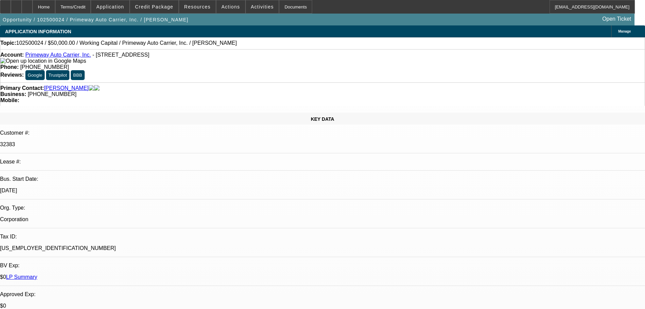
select select "0"
select select "2"
select select "0.1"
select select "4"
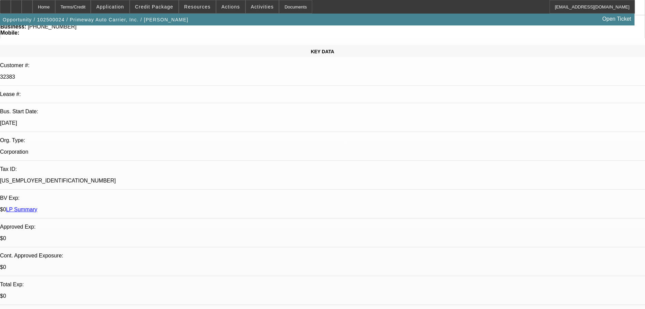
scroll to position [68, 0]
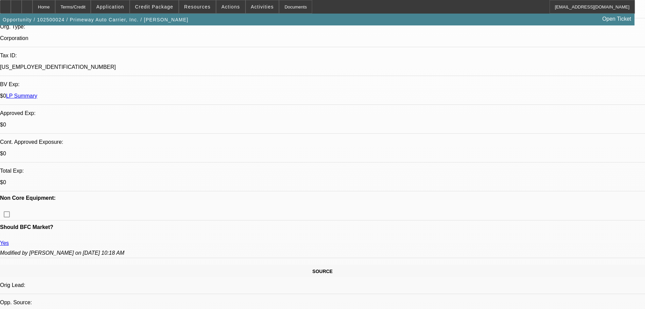
scroll to position [203, 0]
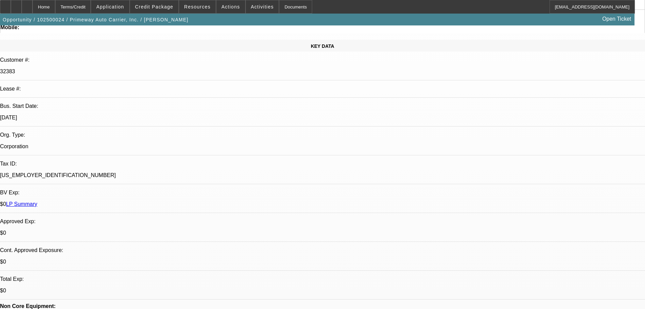
scroll to position [0, 0]
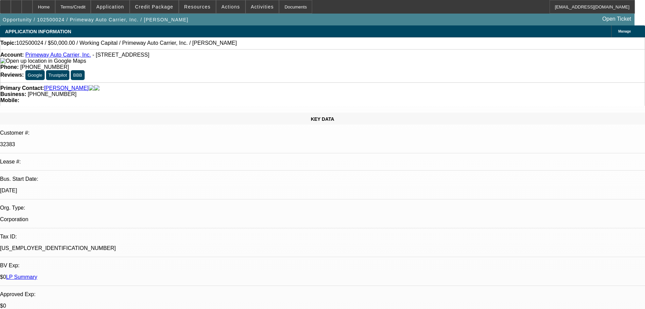
select select "0"
select select "2"
select select "0.1"
select select "4"
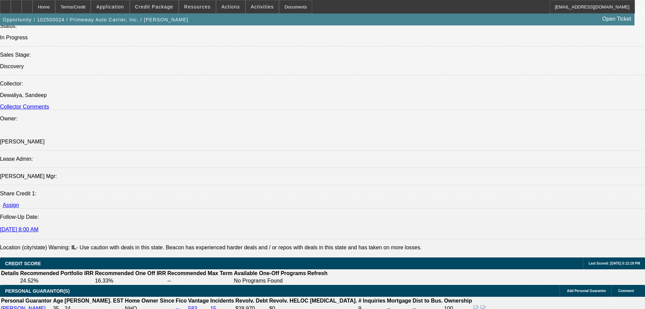
scroll to position [678, 0]
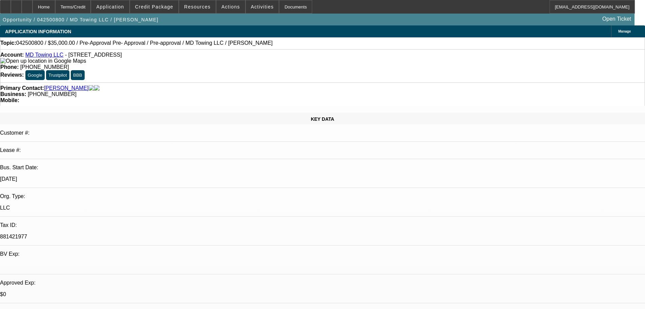
select select "0"
select select "2"
select select "0"
select select "6"
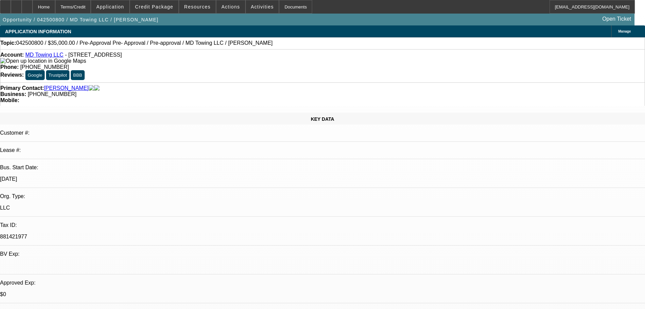
select select "0"
select select "2"
select select "0"
select select "6"
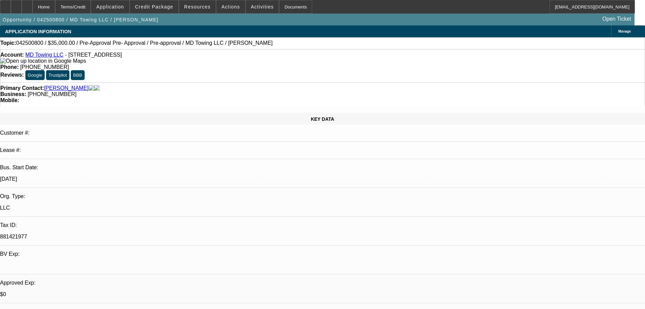
select select "0"
select select "2"
select select "0"
select select "6"
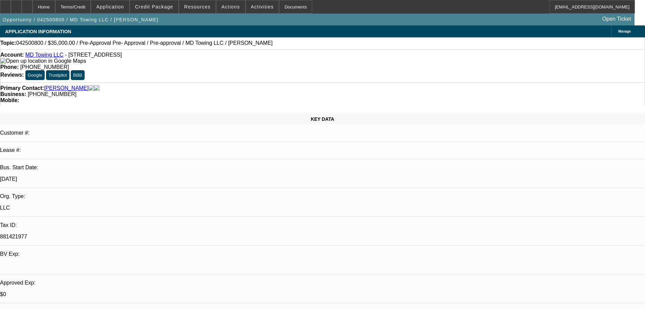
select select "0.1"
select select "2"
select select "0"
select select "6"
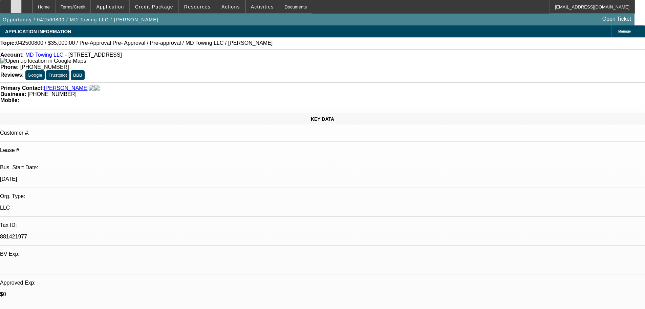
click at [22, 8] on div at bounding box center [16, 7] width 11 height 14
click at [33, 5] on div at bounding box center [27, 7] width 11 height 14
select select "0"
select select "2"
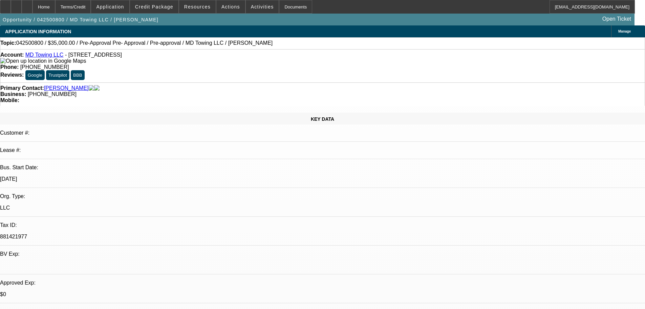
select select "0"
select select "6"
select select "0"
select select "2"
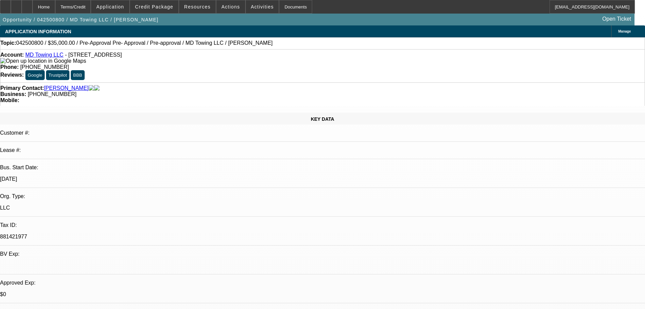
select select "0"
select select "6"
select select "0"
select select "2"
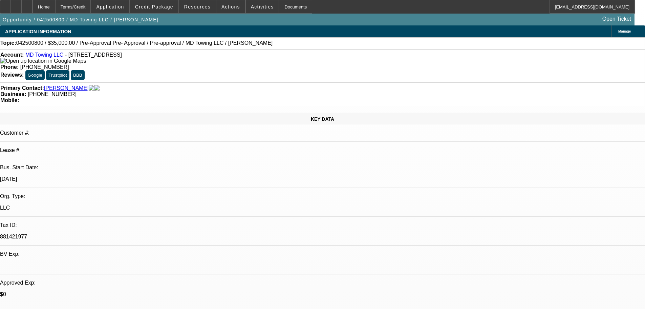
select select "0"
select select "6"
select select "0.1"
select select "2"
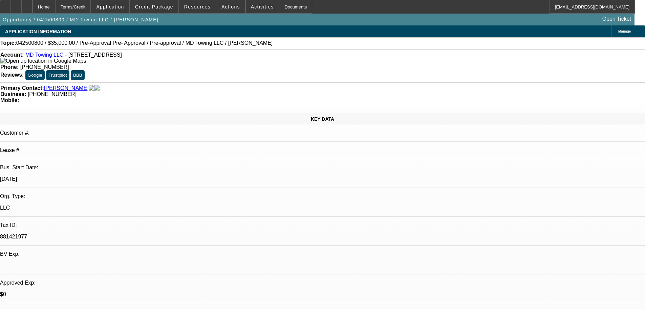
select select "0"
select select "6"
click at [169, 11] on span at bounding box center [154, 7] width 48 height 16
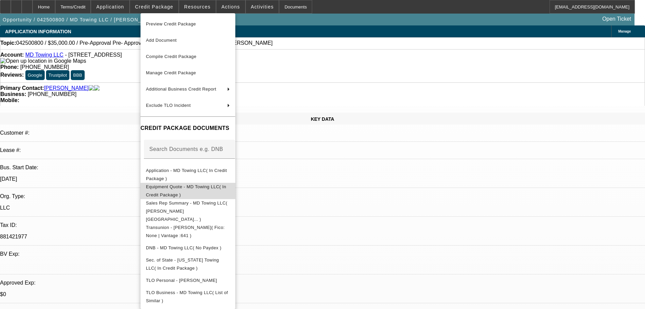
click at [224, 191] on span "Equipment Quote - MD Towing LLC( In Credit Package )" at bounding box center [188, 191] width 84 height 16
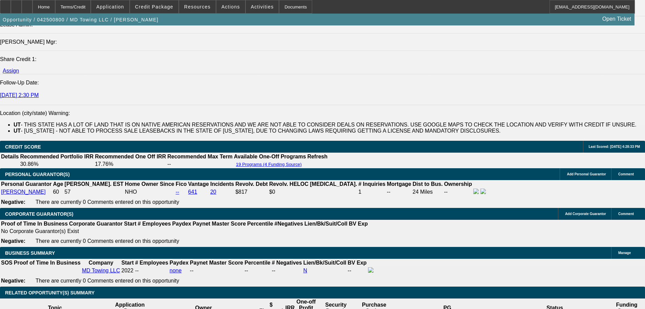
scroll to position [881, 0]
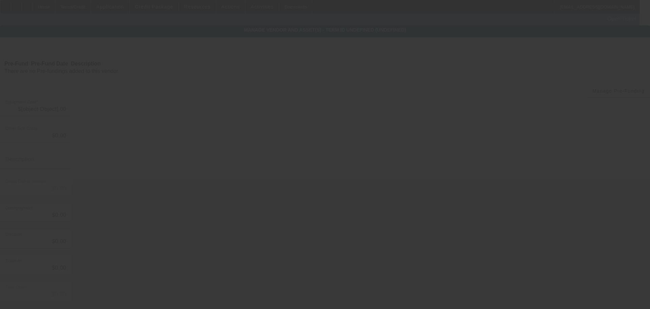
type input "$50,000.00"
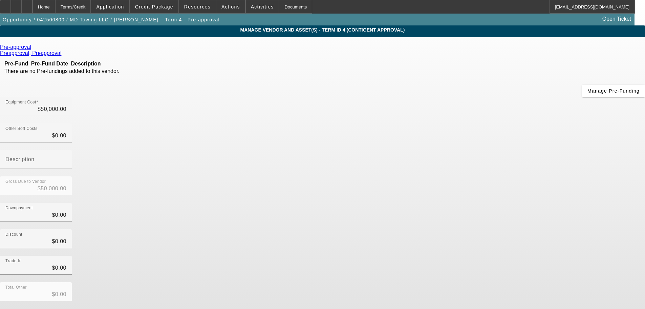
click at [33, 49] on icon at bounding box center [33, 47] width 0 height 6
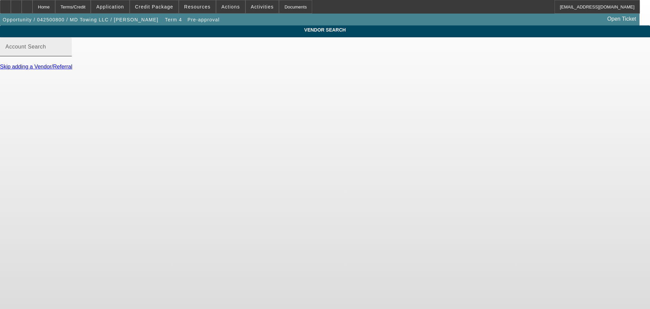
click at [46, 49] on mat-label "Account Search" at bounding box center [25, 47] width 41 height 6
click at [66, 51] on input "Account Search" at bounding box center [35, 49] width 61 height 8
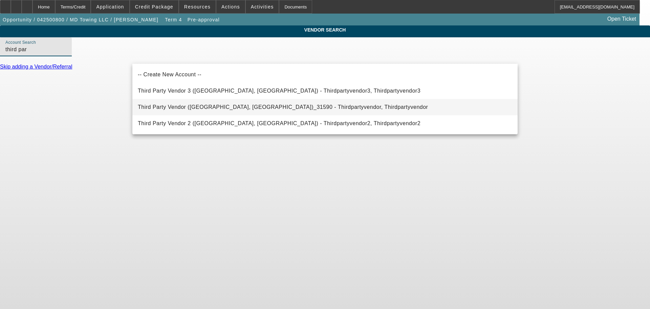
click at [175, 110] on span "Third Party Vendor (Northbrook, IL)_31590 - Thirdpartyvendor, Thirdpartyvendor" at bounding box center [283, 107] width 290 height 8
type input "Third Party Vendor (Northbrook, IL)_31590 - Thirdpartyvendor, Thirdpartyvendor"
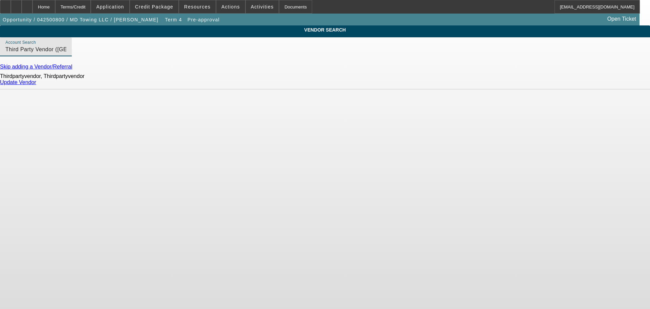
click at [36, 85] on link "Update Vendor" at bounding box center [18, 82] width 36 height 6
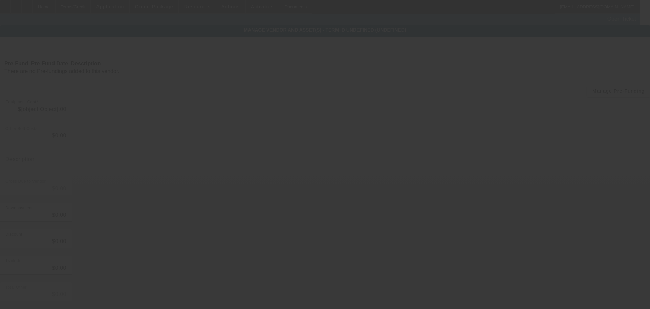
type input "$50,000.00"
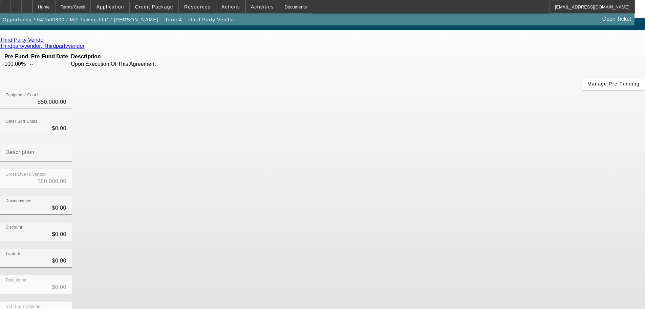
scroll to position [9, 0]
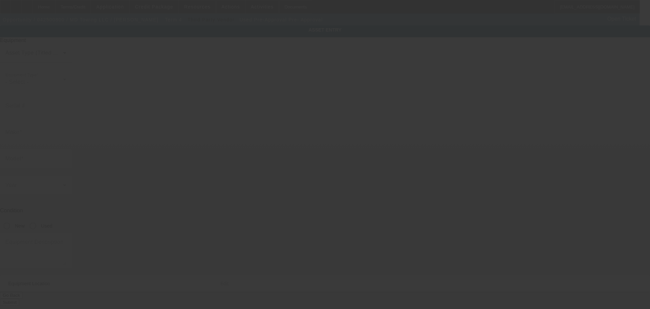
type input "Pre-Approval"
type input "Pre- Approval"
radio input "true"
type textarea "Tow Truck"
type input "910 S Redwood Rd"
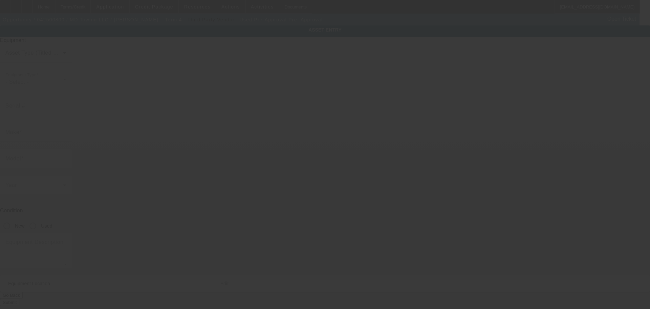
type input "Salt Lake City"
type input "84104"
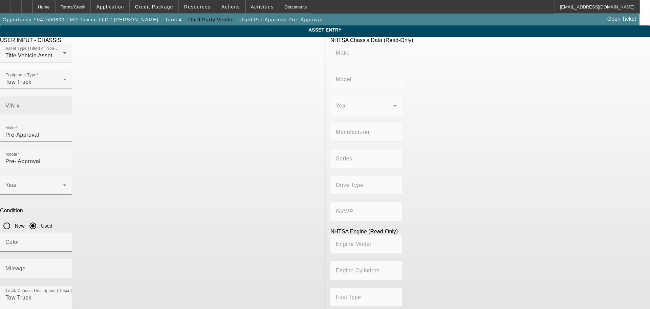
click at [66, 104] on input "VIN #" at bounding box center [35, 108] width 61 height 8
paste input "3D6WC6EL8AG136200"
type input "3D6WC6EL8AG136200"
type input "DODGE"
type input "Ram Chassis Cab"
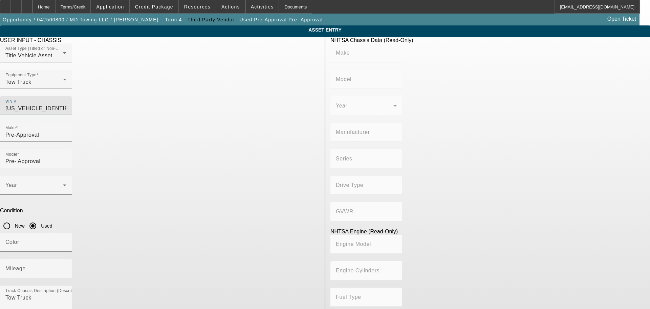
type input "CHRYSLER DE MEXICO TOLUCA"
type input "DM (4500)"
type input "4x2"
type input "Class 4: 14,001 - 16,000 lb (6,350 - 7,258 kg)"
type input "6"
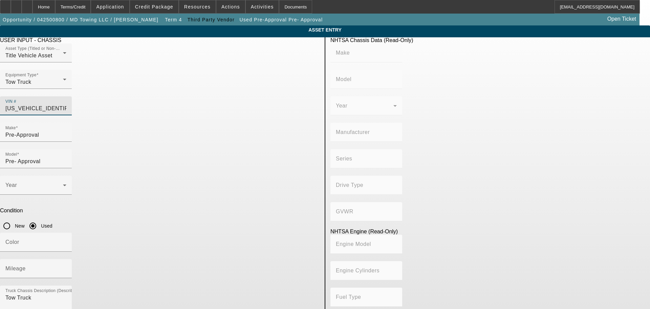
type input "Diesel"
type input "408.85908543470"
type input "6.7"
type input "3D6WC6EL8AG136200"
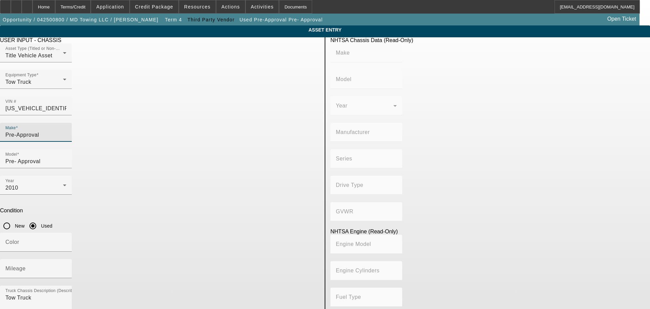
drag, startPoint x: 167, startPoint y: 122, endPoint x: 127, endPoint y: 122, distance: 40.3
click at [127, 122] on app-asset-collateral-manage "ASSET ENTRY Delete asset USER INPUT - CHASSIS Asset Type (Titled or Non-Titled)…" at bounding box center [325, 213] width 650 height 376
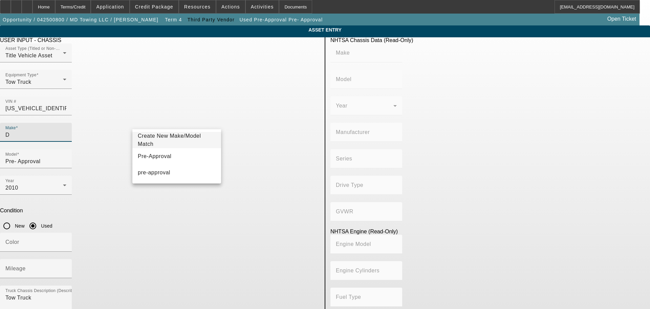
type input "Do"
type input "DODGE"
type input "Ram Chassis Cab"
type input "CHRYSLER DE MEXICO TOLUCA"
type input "DM (4500)"
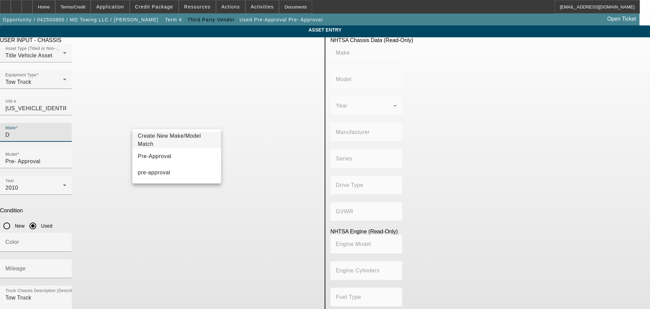
type input "4x2"
type input "Class 4: 14,001 - 16,000 lb (6,350 - 7,258 kg)"
type input "6"
type input "Diesel"
type input "408.85908543470"
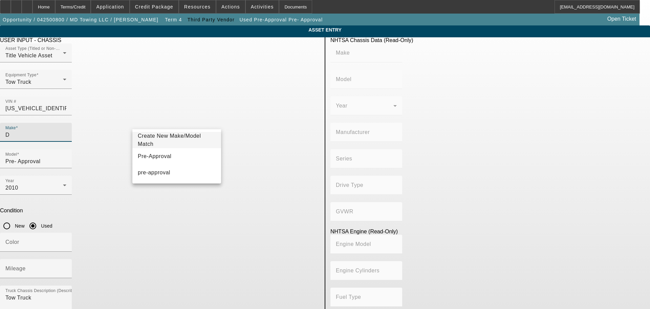
type input "6.7"
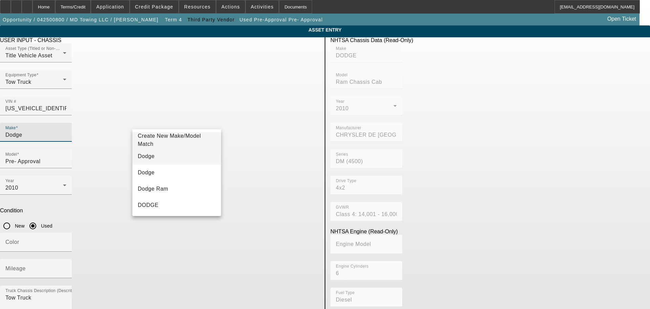
type input "Dodge"
click at [165, 161] on mat-option "Dodge" at bounding box center [176, 156] width 89 height 16
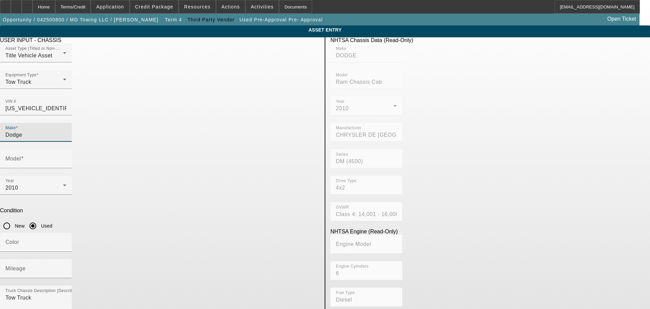
type input "Dodge"
click at [21, 155] on mat-label "Model" at bounding box center [13, 158] width 16 height 6
click at [66, 157] on input "Model" at bounding box center [35, 161] width 61 height 8
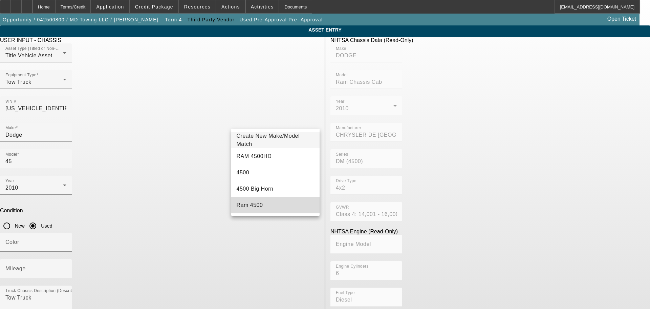
click at [276, 202] on mat-option "Ram 4500" at bounding box center [275, 205] width 89 height 16
type input "Ram 4500"
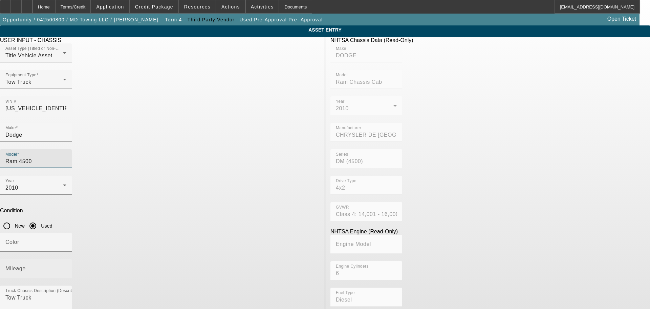
click at [26, 265] on mat-label "Mileage" at bounding box center [15, 268] width 20 height 6
click at [66, 267] on input "Mileage" at bounding box center [35, 271] width 61 height 8
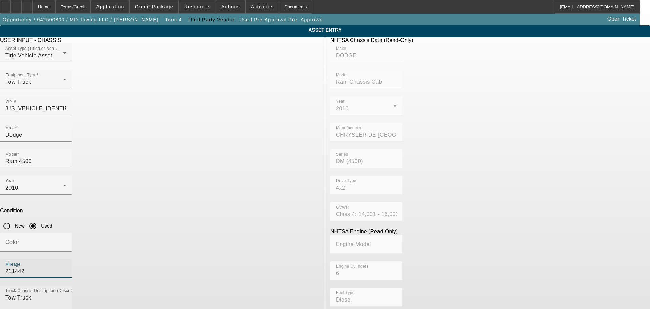
type input "211442"
drag, startPoint x: 198, startPoint y: 208, endPoint x: 85, endPoint y: 208, distance: 112.1
click at [85, 208] on app-asset-collateral-manage "ASSET ENTRY Delete asset USER INPUT - CHASSIS Asset Type (Titled or Non-Titled)…" at bounding box center [325, 213] width 650 height 376
type textarea "Wrecker"
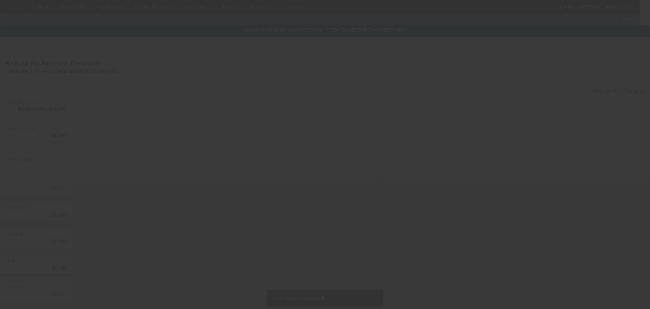
type input "$50,000.00"
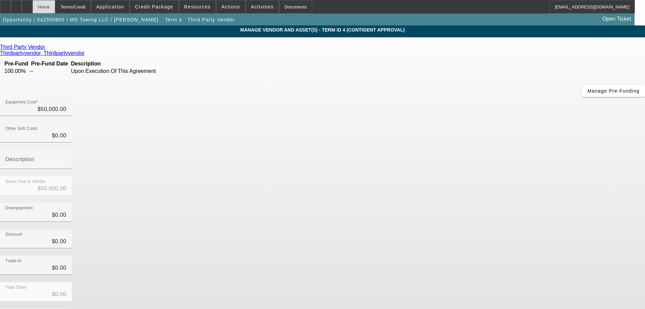
click at [52, 6] on div "Home" at bounding box center [44, 7] width 23 height 14
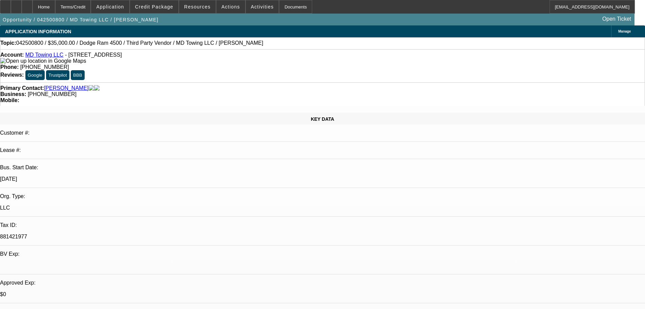
select select "0"
select select "2"
select select "0"
select select "6"
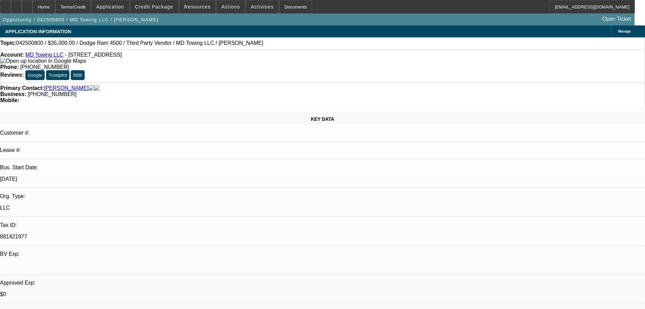
select select "0"
select select "2"
select select "0"
select select "6"
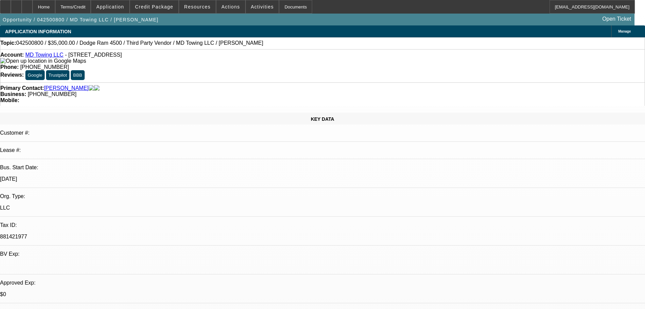
select select "0"
select select "2"
select select "0"
select select "6"
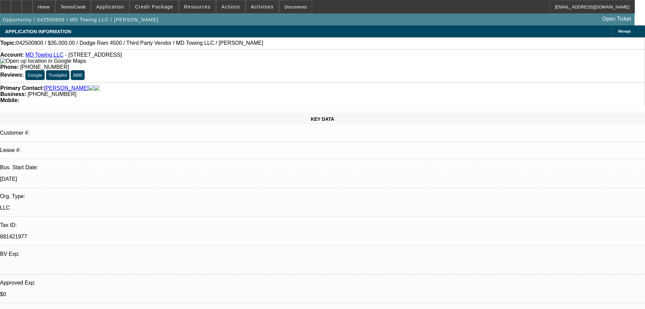
select select "0.1"
select select "2"
select select "0"
select select "6"
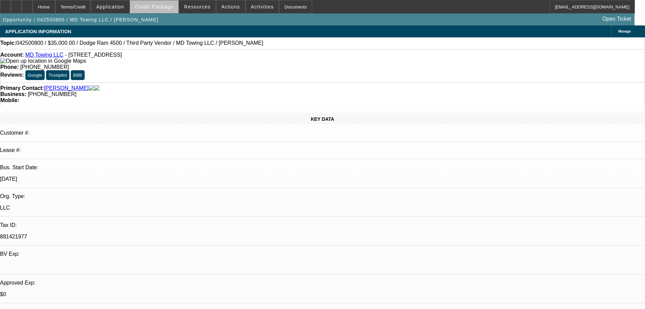
click at [172, 3] on span at bounding box center [154, 7] width 48 height 16
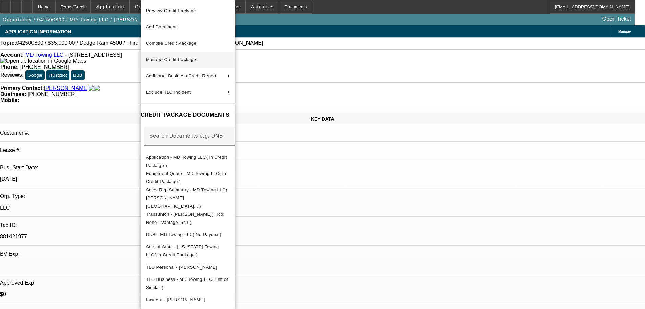
click at [171, 62] on span "Manage Credit Package" at bounding box center [188, 60] width 84 height 8
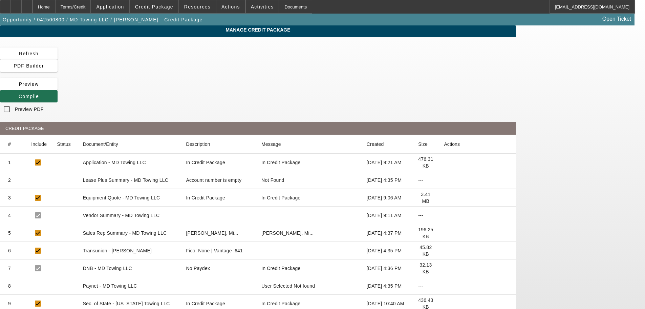
click at [39, 94] on span "Compile" at bounding box center [29, 96] width 20 height 5
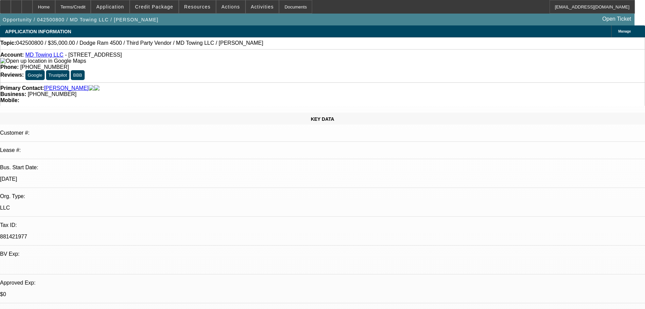
select select "0"
select select "2"
select select "0"
select select "6"
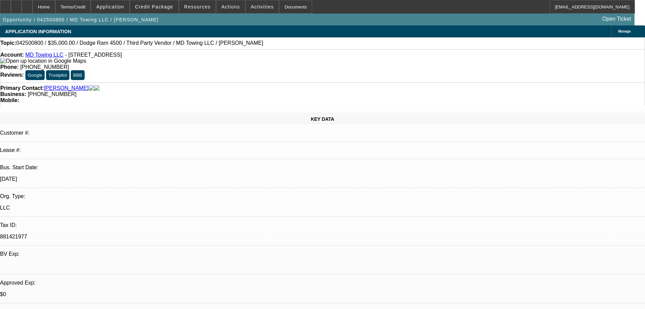
select select "0"
select select "2"
select select "0"
select select "6"
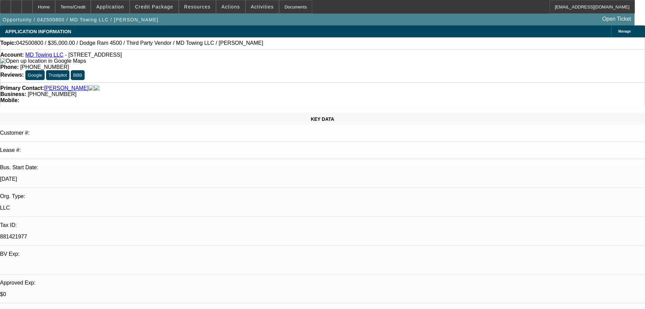
select select "0"
select select "2"
select select "0"
select select "6"
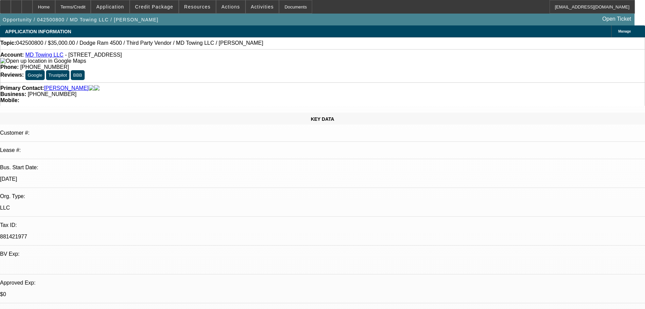
select select "0.1"
select select "2"
select select "0"
select select "6"
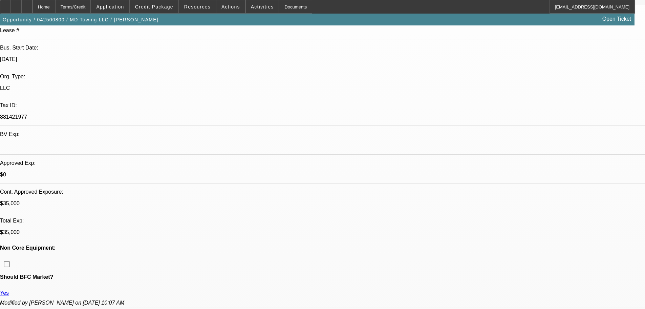
scroll to position [136, 0]
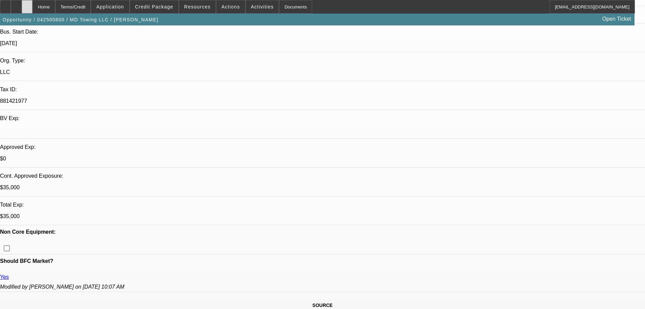
click at [33, 4] on div at bounding box center [27, 7] width 11 height 14
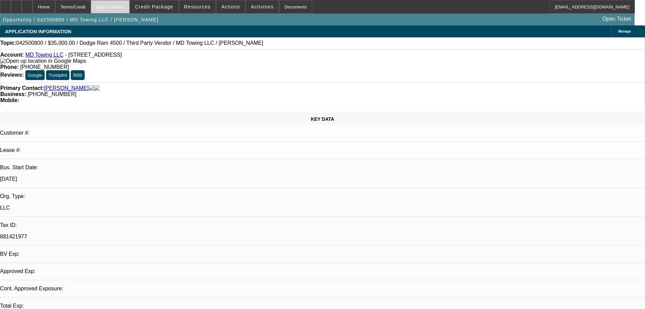
select select "0"
select select "2"
select select "0"
select select "6"
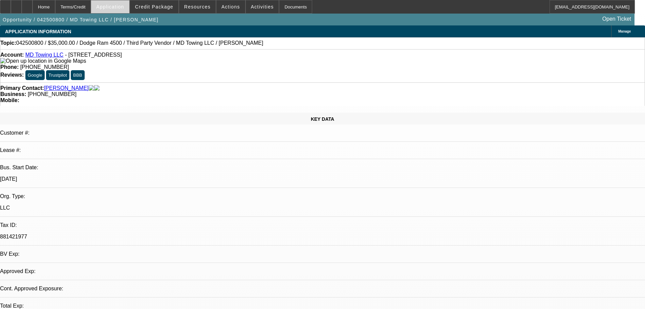
select select "0"
select select "2"
select select "0"
select select "6"
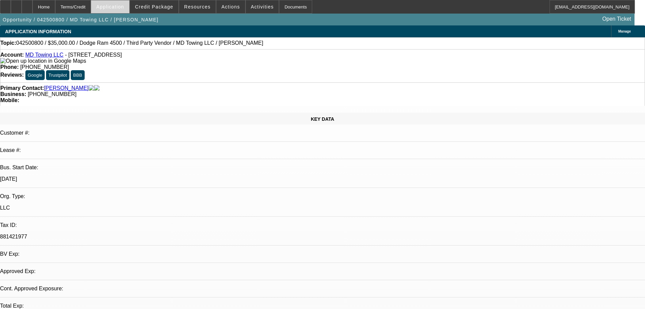
select select "0"
select select "2"
select select "0"
select select "6"
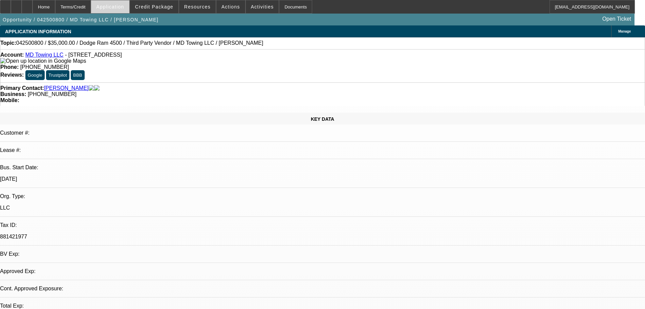
select select "0.1"
select select "2"
select select "0"
select select "6"
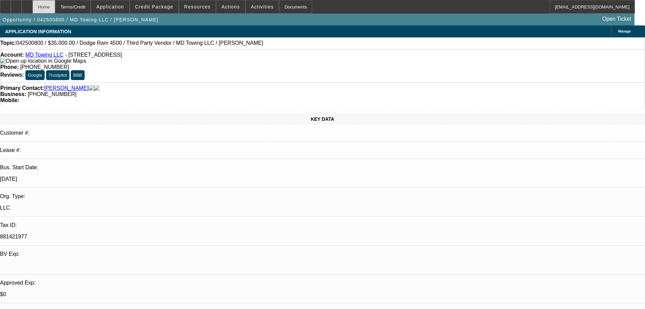
click at [52, 6] on div "Home" at bounding box center [44, 7] width 23 height 14
click at [49, 12] on div "Home" at bounding box center [44, 7] width 23 height 14
click at [33, 11] on div at bounding box center [27, 7] width 11 height 14
select select "0"
select select "2"
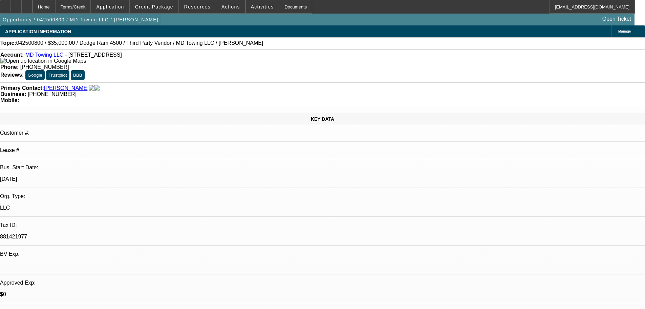
select select "0"
select select "2"
select select "0"
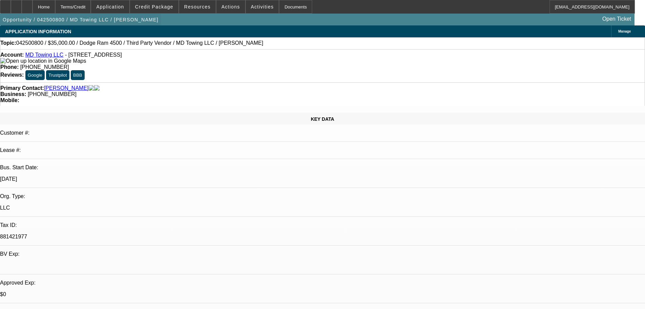
select select "2"
select select "0"
select select "0.1"
select select "2"
select select "0"
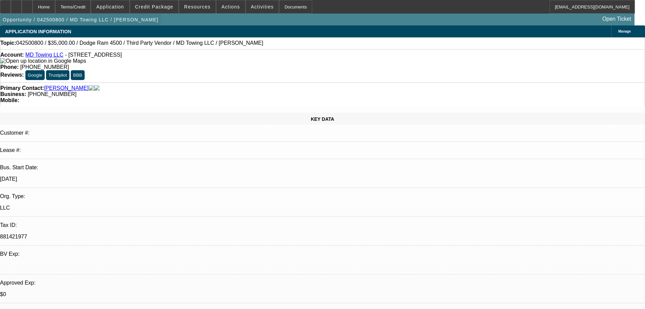
select select "1"
select select "2"
select select "6"
select select "1"
select select "2"
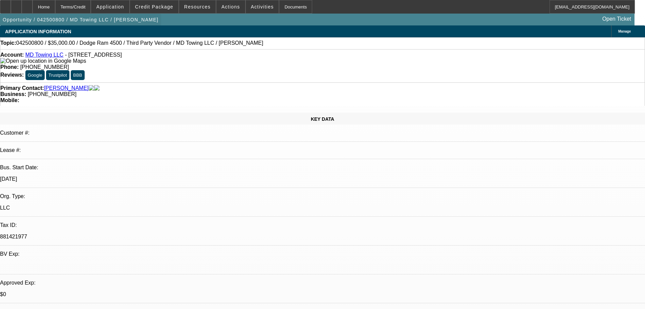
select select "6"
select select "1"
select select "2"
select select "6"
select select "1"
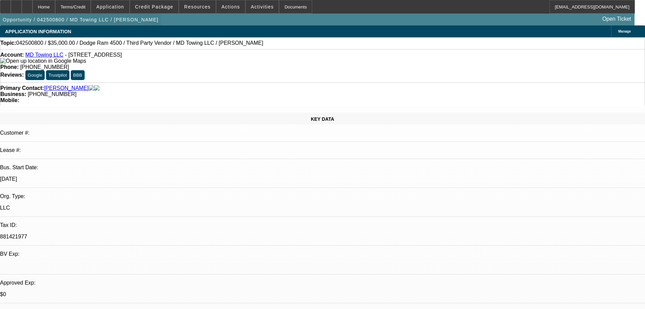
select select "2"
select select "6"
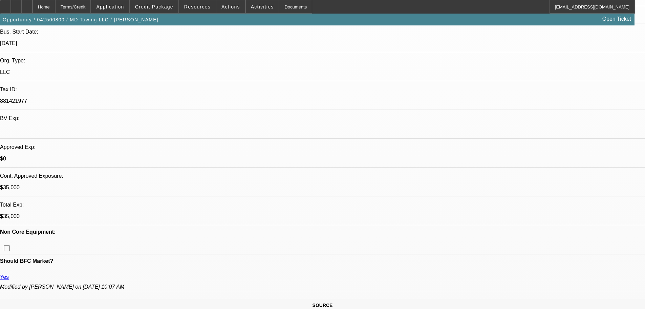
scroll to position [203, 0]
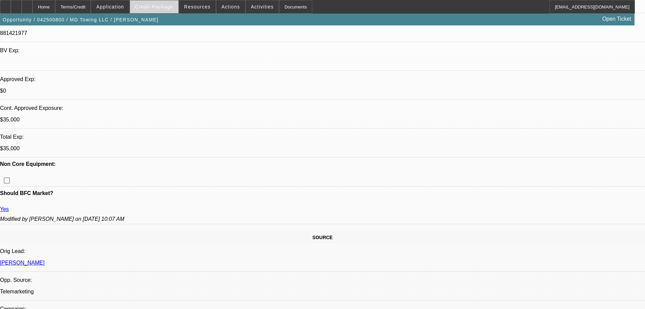
click at [168, 6] on span "Credit Package" at bounding box center [154, 6] width 38 height 5
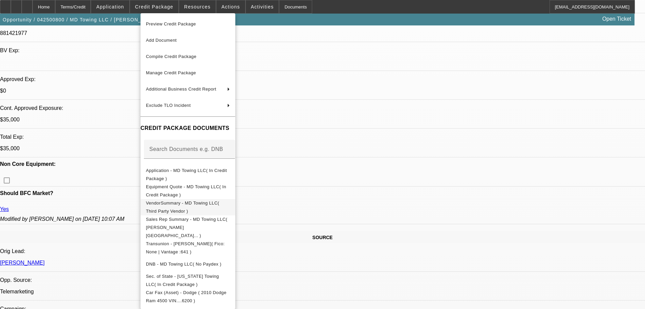
scroll to position [75, 0]
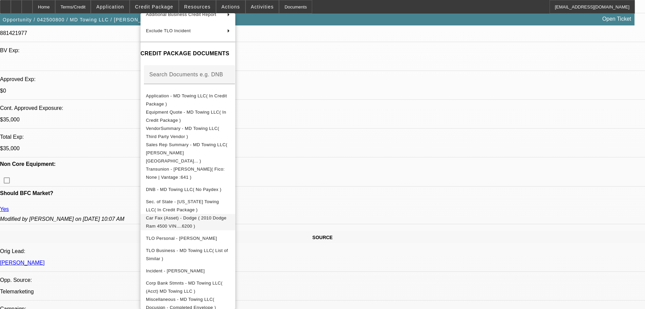
click at [201, 217] on button "Car Fax (Asset) - Dodge ( 2010 Dodge Ram 4500 VIN....6200 )" at bounding box center [188, 222] width 95 height 16
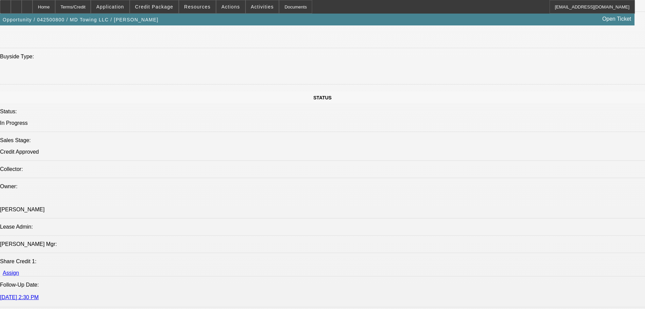
scroll to position [881, 0]
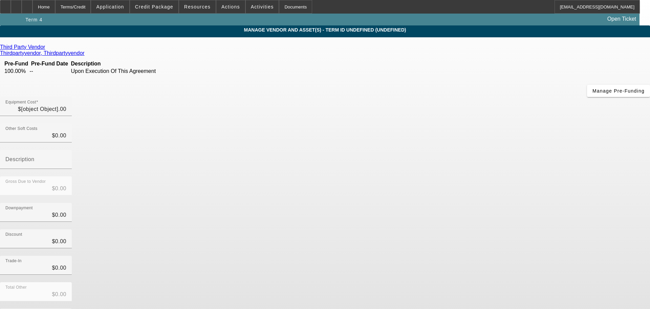
type input "$50,000.00"
click at [47, 50] on icon at bounding box center [47, 47] width 0 height 6
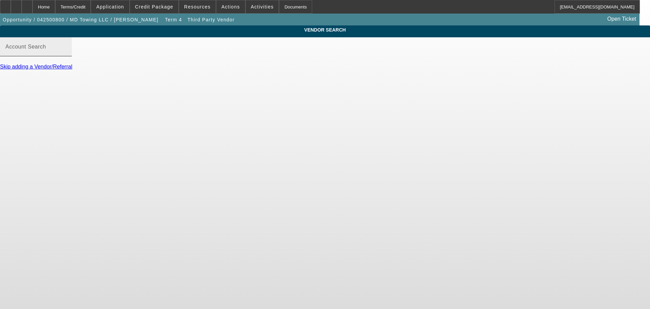
click at [66, 50] on div "Account Search" at bounding box center [35, 46] width 61 height 19
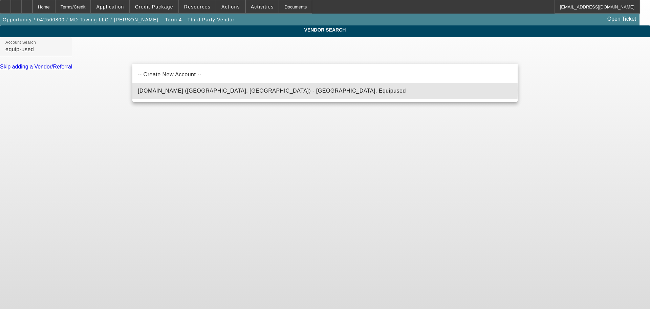
click at [184, 90] on span "Equip-Used.com (Northbrook, IL) - Equipused, Equipused" at bounding box center [272, 91] width 268 height 6
type input "Equip-Used.com (Northbrook, IL) - Equipused, Equipused"
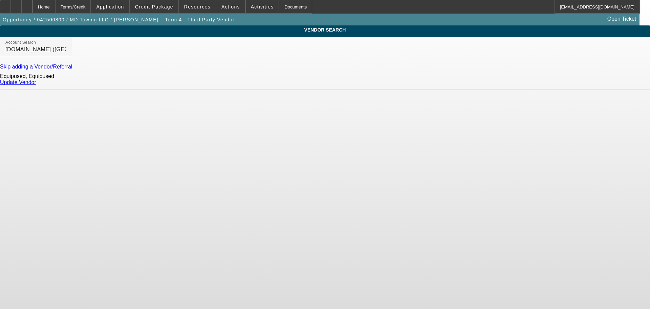
click at [36, 85] on link "Update Vendor" at bounding box center [18, 82] width 36 height 6
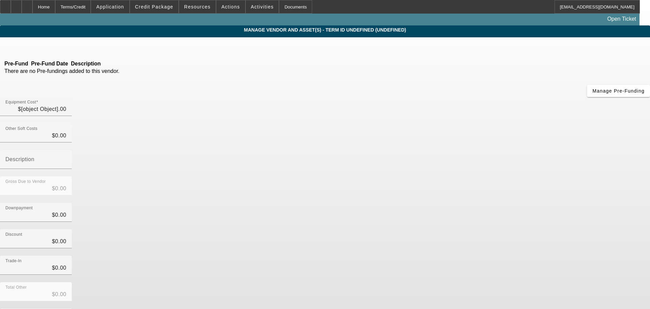
type input "$50,000.00"
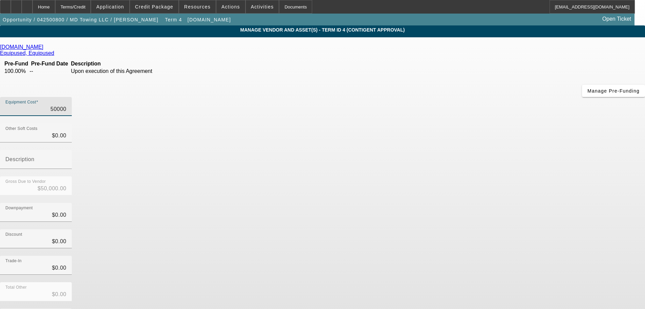
drag, startPoint x: 407, startPoint y: 58, endPoint x: 472, endPoint y: 54, distance: 65.2
click at [471, 97] on div "Equipment Cost 50000" at bounding box center [322, 110] width 645 height 26
type input "4"
type input "$4.00"
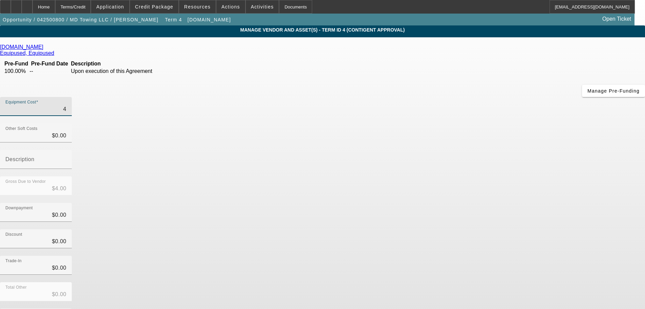
type input "49"
type input "$49.00"
type input "499"
type input "$499.00"
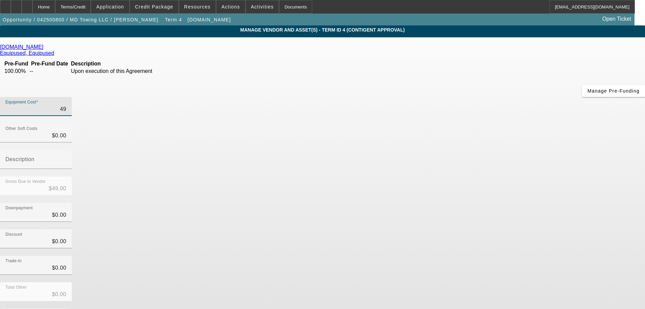
type input "$499.00"
type input "4999"
type input "$4,999.00"
type input "49995"
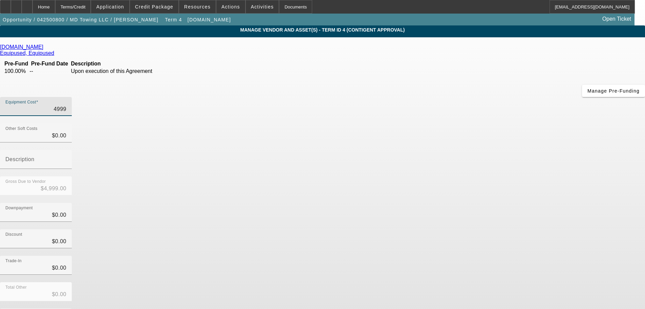
type input "$49,995.00"
click at [486, 229] on div "Discount $0.00" at bounding box center [322, 242] width 645 height 26
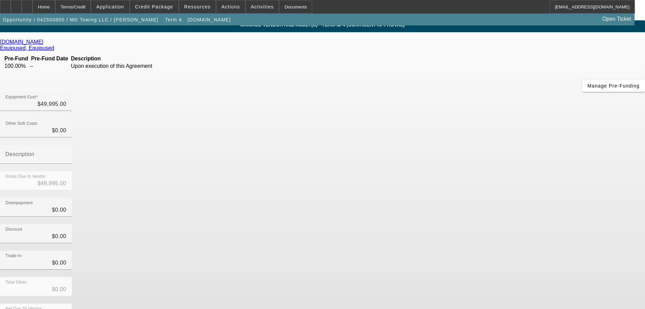
scroll to position [6, 0]
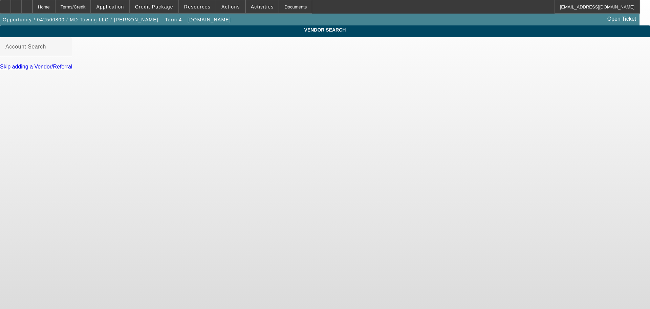
click at [72, 69] on link "Skip adding a Vendor/Referral" at bounding box center [36, 67] width 72 height 6
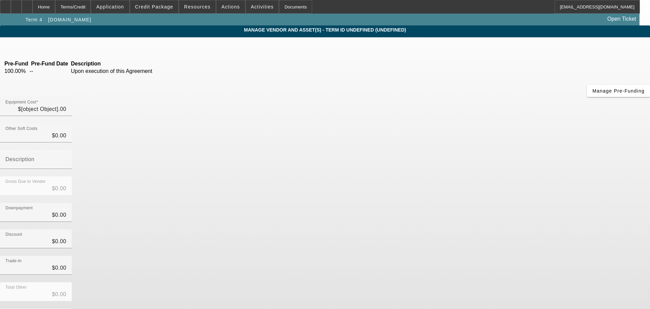
type input "$49,995.00"
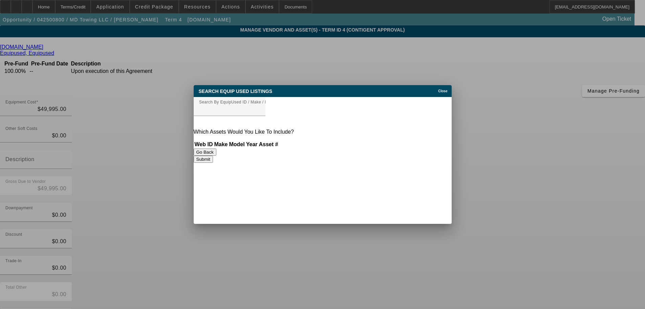
click at [442, 92] on span "Close" at bounding box center [442, 91] width 9 height 4
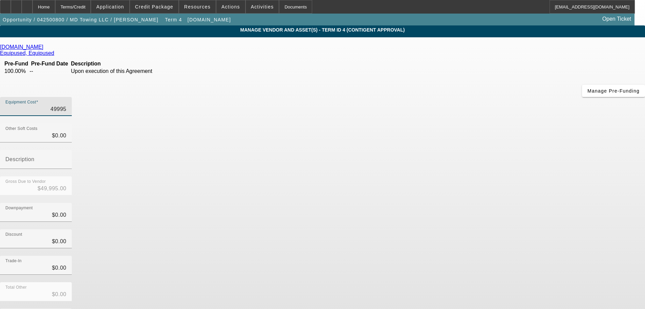
drag, startPoint x: 386, startPoint y: 59, endPoint x: 441, endPoint y: 50, distance: 56.2
click at [440, 97] on div "Equipment Cost 49995" at bounding box center [322, 110] width 645 height 26
drag, startPoint x: 381, startPoint y: 57, endPoint x: 442, endPoint y: 55, distance: 60.7
click at [442, 97] on div "Equipment Cost 49995" at bounding box center [322, 110] width 645 height 26
paste input "7,500"
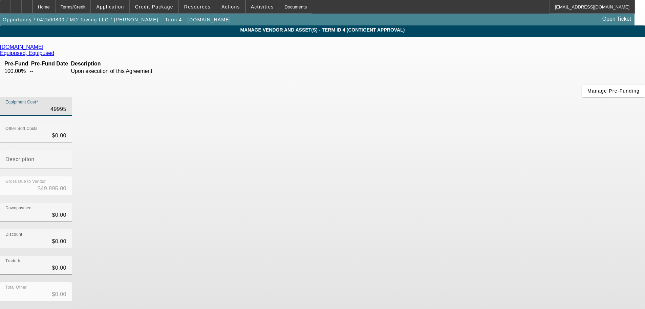
type input "47,500"
type input "$47,500.00"
type input "$47,500 .00"
click at [464, 203] on div "Downpayment $0.00" at bounding box center [322, 216] width 645 height 26
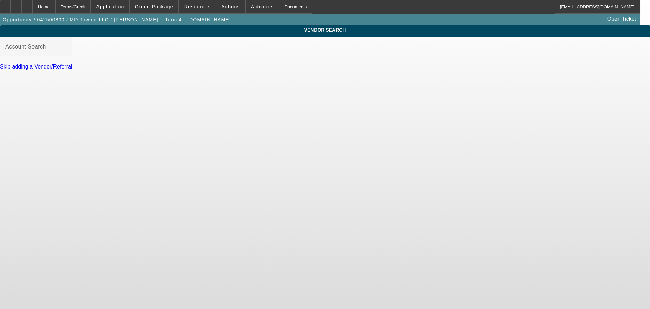
click at [163, 70] on div "Skip adding a Vendor/Referral" at bounding box center [325, 67] width 650 height 6
click at [72, 69] on link "Skip adding a Vendor/Referral" at bounding box center [36, 67] width 72 height 6
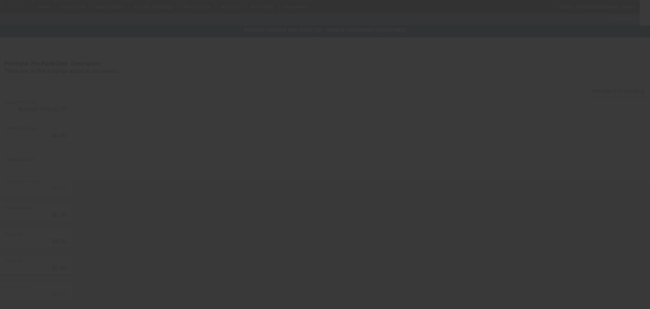
type input "$47,500.00"
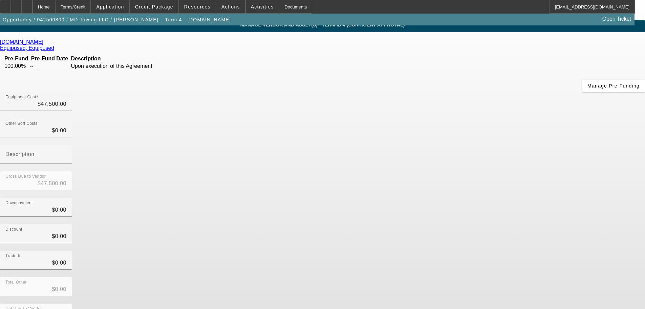
scroll to position [6, 0]
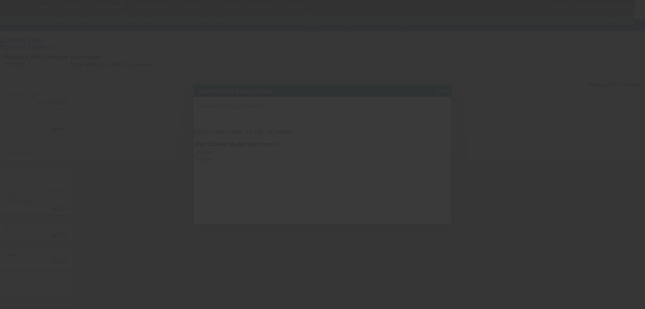
scroll to position [0, 0]
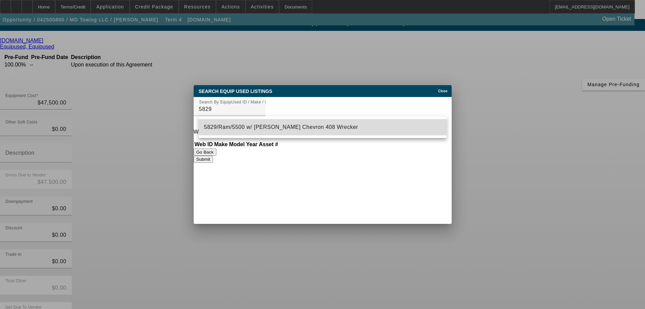
click at [257, 128] on span "5829/Ram/5500 w/ Miller Chevron 408 Wrecker" at bounding box center [281, 127] width 154 height 6
type input "5829/Ram/5500 w/ Miller Chevron 408 Wrecker"
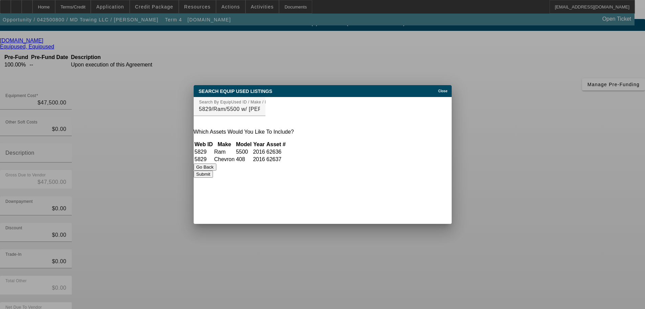
click at [213, 175] on button "Submit" at bounding box center [203, 173] width 19 height 7
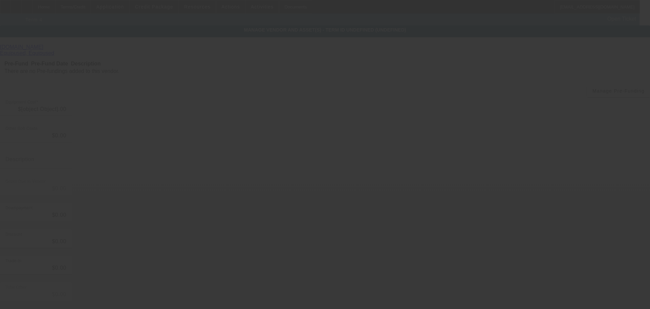
type input "$47,500.00"
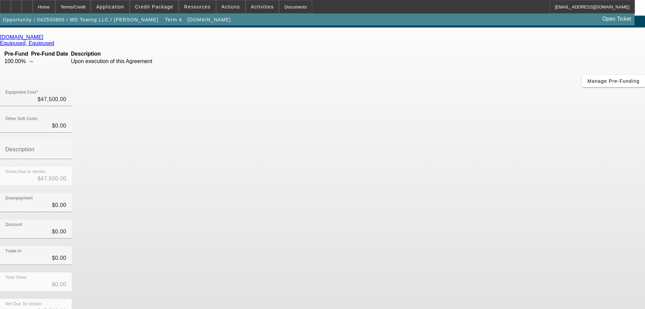
scroll to position [19, 0]
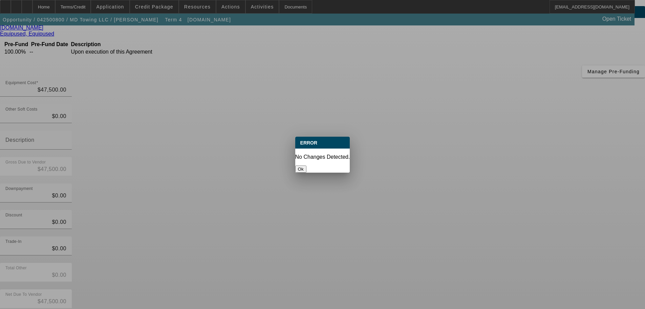
scroll to position [0, 0]
click at [307, 165] on button "Ok" at bounding box center [300, 168] width 11 height 7
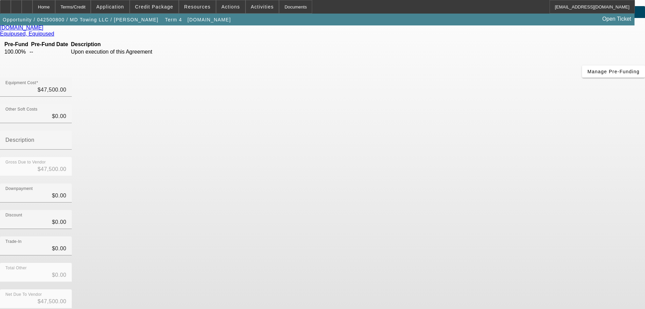
scroll to position [19, 0]
click at [55, 11] on div "Home" at bounding box center [44, 7] width 23 height 14
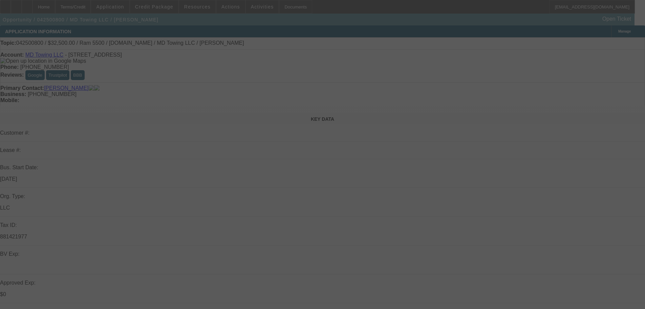
select select "0"
select select "2"
select select "0"
select select "6"
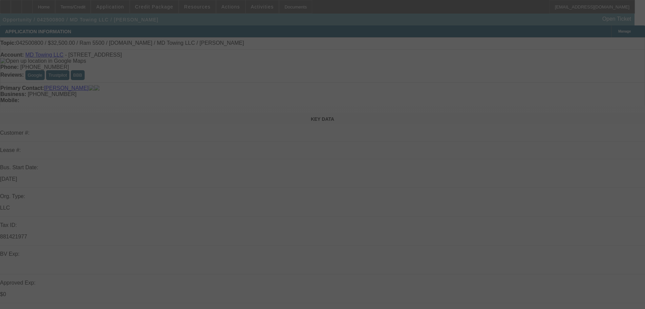
select select "0"
select select "2"
select select "0"
select select "6"
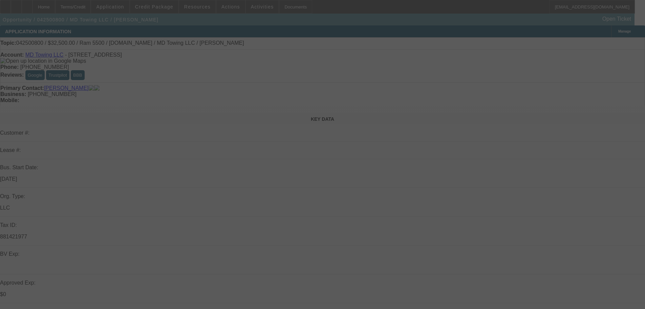
select select "0"
select select "2"
select select "0"
select select "6"
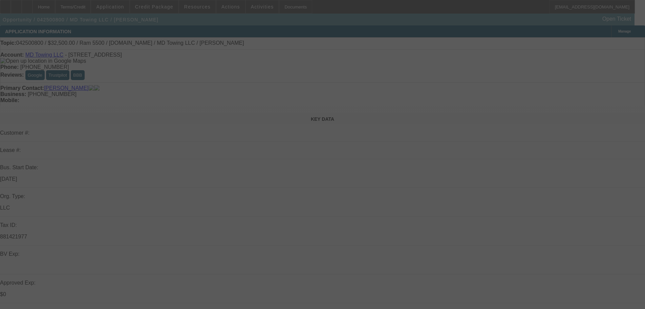
select select "0.1"
select select "2"
select select "0"
select select "6"
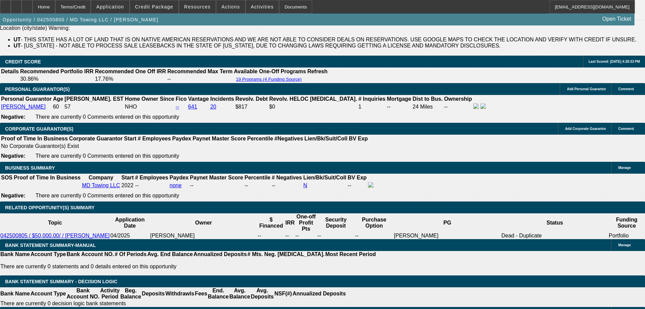
scroll to position [987, 0]
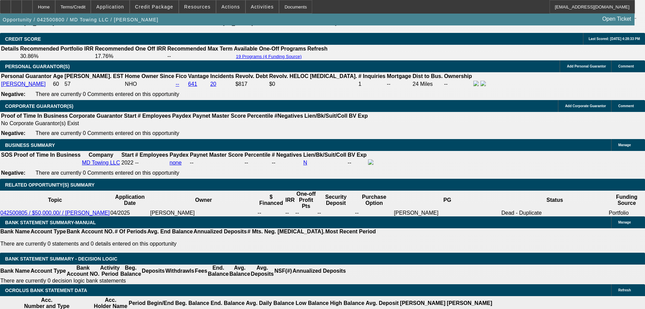
drag, startPoint x: 120, startPoint y: 190, endPoint x: 183, endPoint y: 190, distance: 63.7
type input "$14,250.00"
type input "UNKNOWN"
type input "$1,329.06"
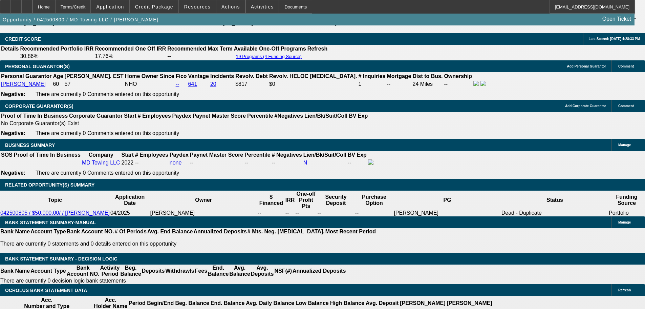
type input "$2,658.12"
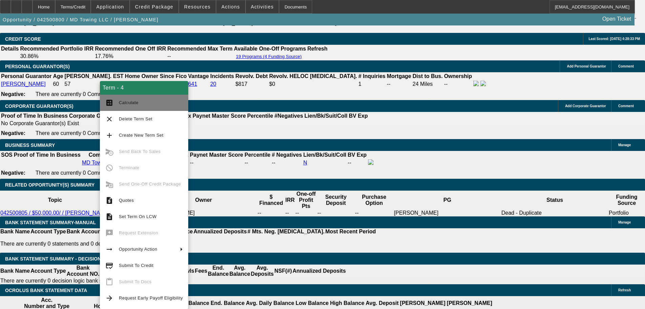
click at [107, 97] on button "calculate Calculate" at bounding box center [144, 103] width 88 height 16
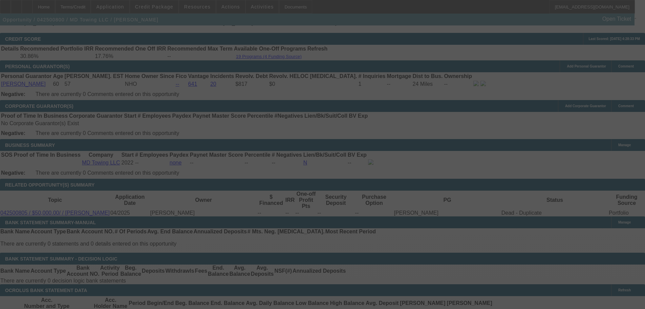
select select "0"
select select "2"
select select "0"
select select "6"
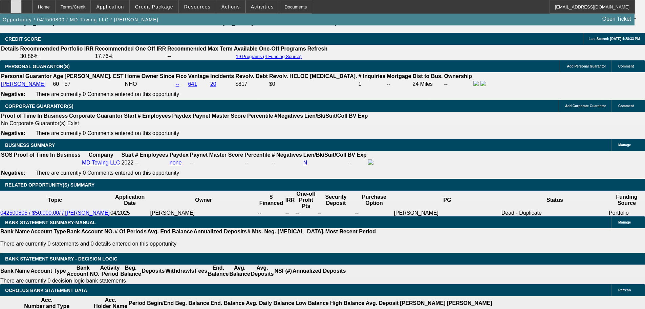
click at [22, 6] on div at bounding box center [16, 7] width 11 height 14
click at [33, 11] on div at bounding box center [27, 7] width 11 height 14
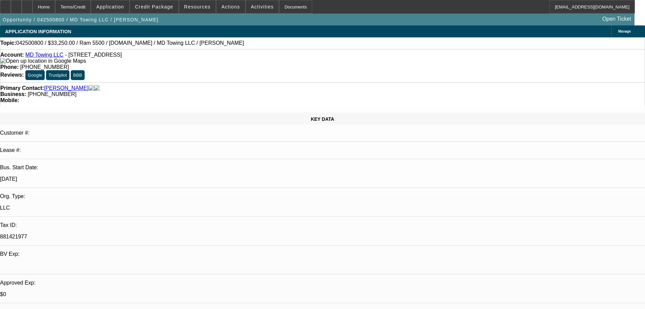
select select "0"
select select "2"
select select "0"
select select "6"
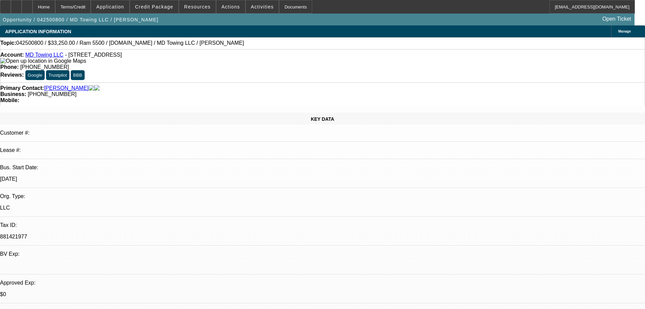
select select "0"
select select "2"
select select "0"
select select "6"
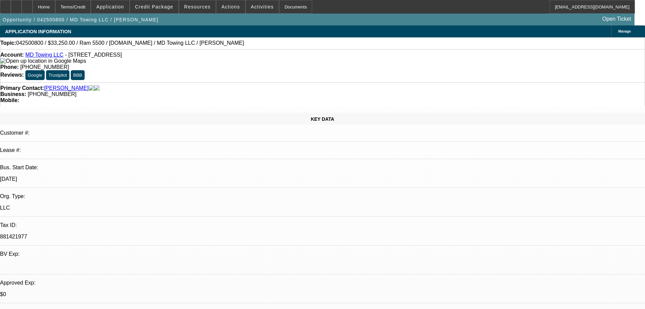
select select "0"
select select "2"
select select "0"
select select "6"
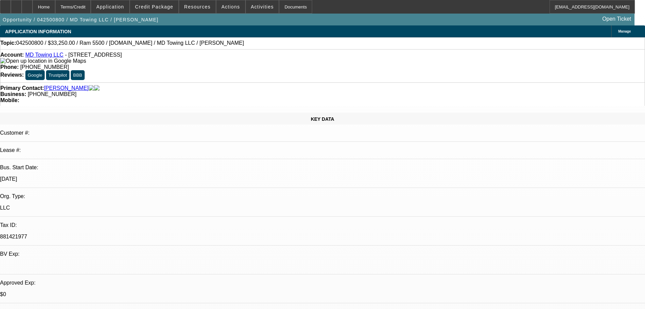
select select "0.1"
select select "2"
select select "0"
select select "6"
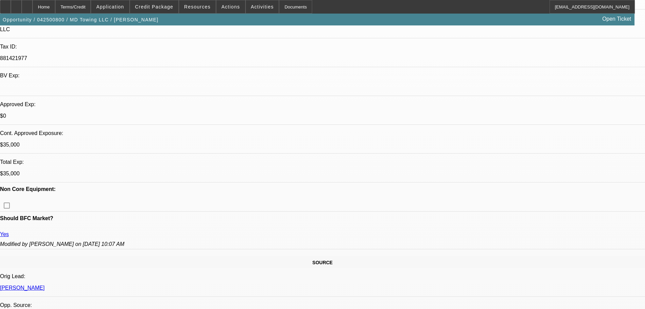
scroll to position [203, 0]
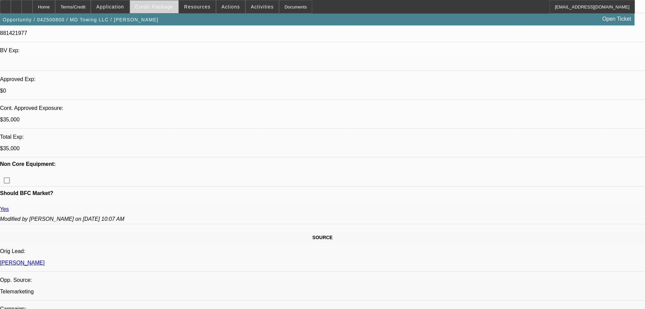
click at [155, 11] on span at bounding box center [154, 7] width 48 height 16
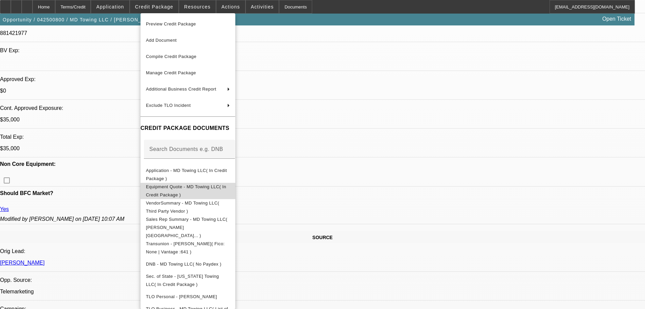
click at [200, 183] on button "Equipment Quote - MD Towing LLC( In Credit Package )" at bounding box center [188, 191] width 95 height 16
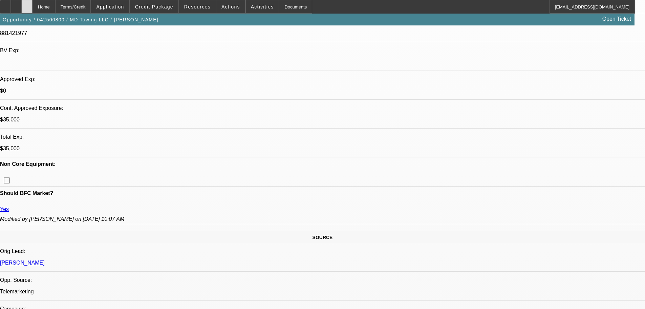
click at [33, 7] on div at bounding box center [27, 7] width 11 height 14
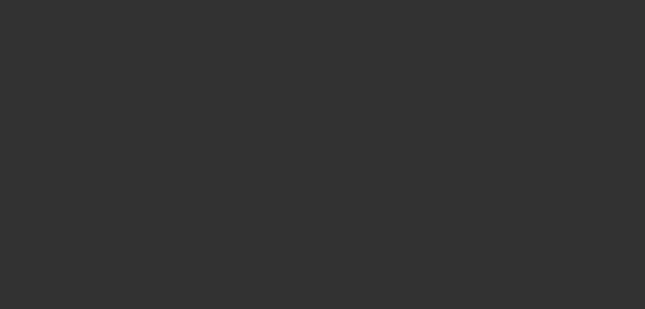
scroll to position [136, 0]
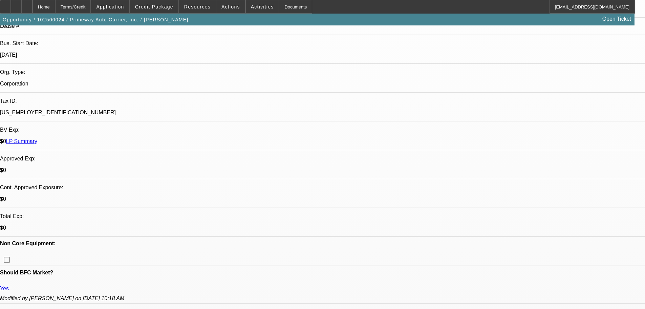
select select "0"
select select "2"
select select "0.1"
select select "2"
select select "4"
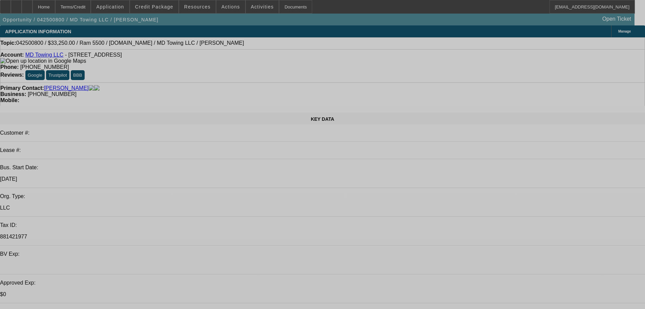
select select "0"
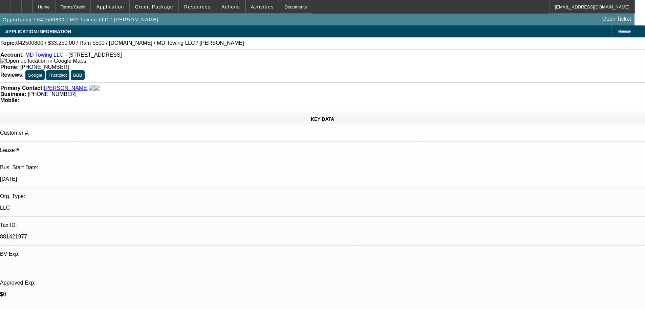
select select "2"
select select "0"
select select "6"
select select "0"
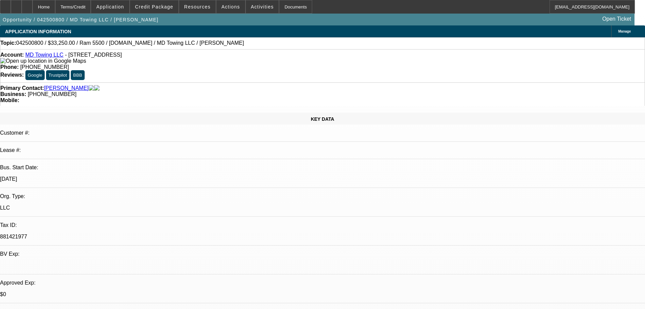
select select "2"
select select "0"
select select "6"
select select "0"
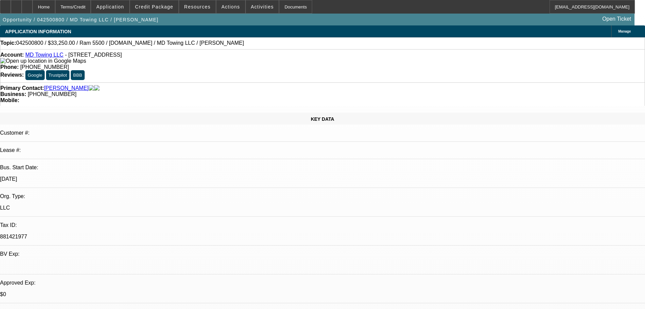
select select "2"
select select "0"
select select "6"
select select "0.1"
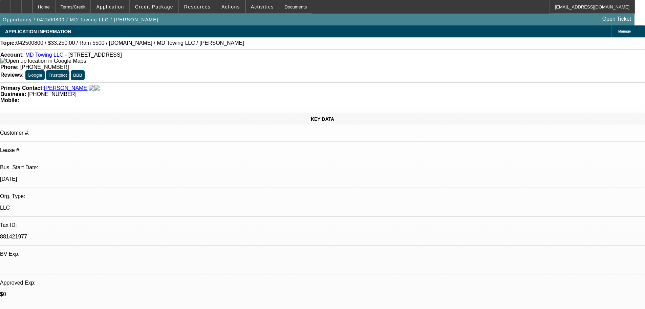
select select "2"
select select "0"
select select "6"
click at [144, 8] on span at bounding box center [154, 7] width 48 height 16
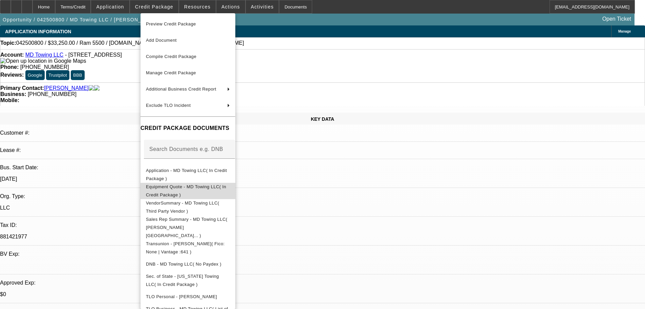
click at [191, 194] on button "Equipment Quote - MD Towing LLC( In Credit Package )" at bounding box center [188, 191] width 95 height 16
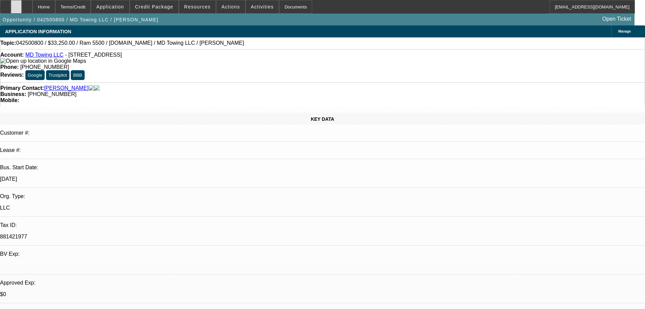
click at [16, 4] on icon at bounding box center [16, 4] width 0 height 0
click at [163, 10] on span at bounding box center [154, 7] width 48 height 16
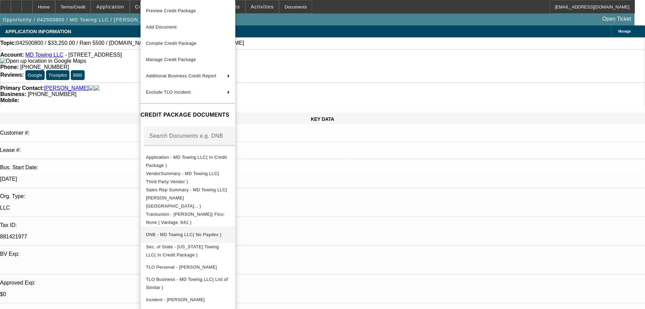
scroll to position [29, 0]
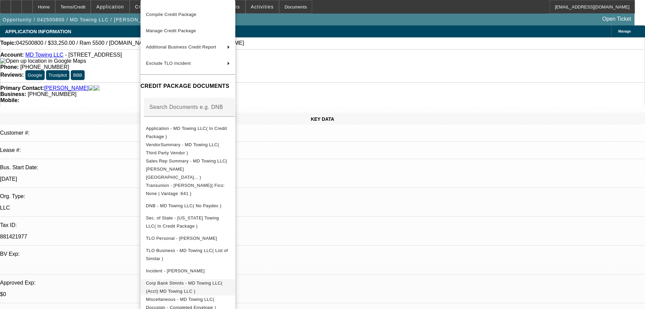
drag, startPoint x: 211, startPoint y: 276, endPoint x: 211, endPoint y: 269, distance: 7.8
click at [211, 280] on span "Corp Bank Stmnts - MD Towing LLC( (Acct) MD Towing LLC )" at bounding box center [184, 286] width 77 height 13
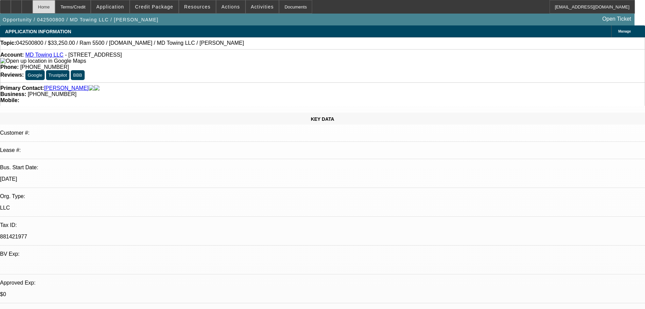
click at [54, 7] on div "Home" at bounding box center [44, 7] width 23 height 14
click at [33, 7] on div at bounding box center [27, 7] width 11 height 14
select select "0"
select select "2"
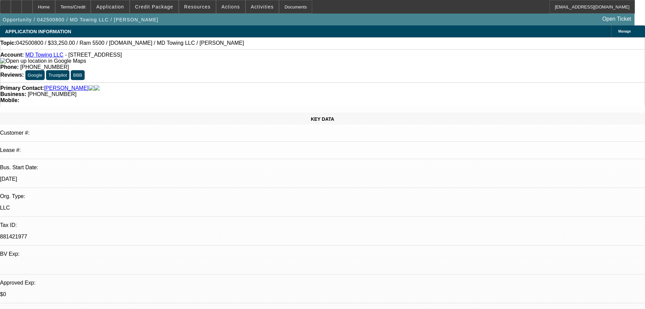
select select "0"
select select "6"
select select "0"
select select "2"
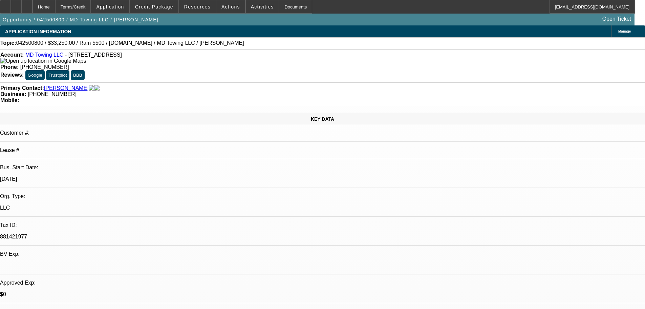
select select "0"
select select "6"
select select "0"
select select "2"
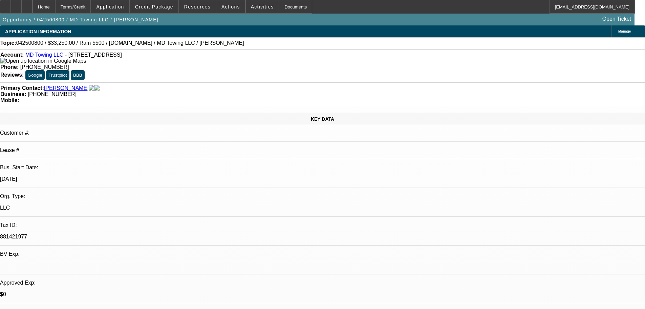
select select "0"
select select "6"
select select "0.1"
select select "2"
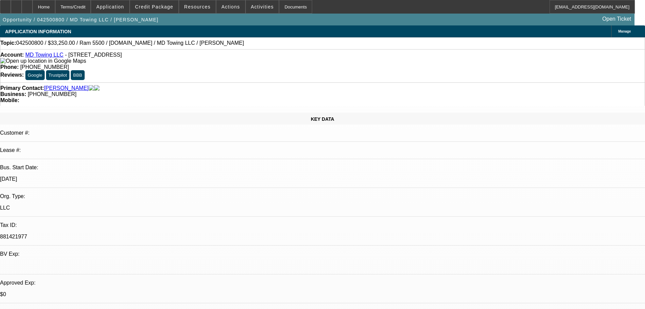
select select "0"
select select "6"
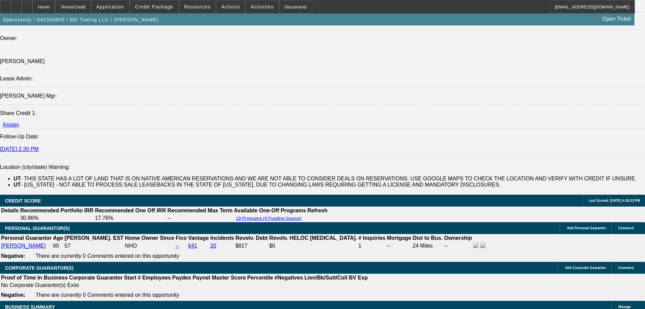
scroll to position [813, 0]
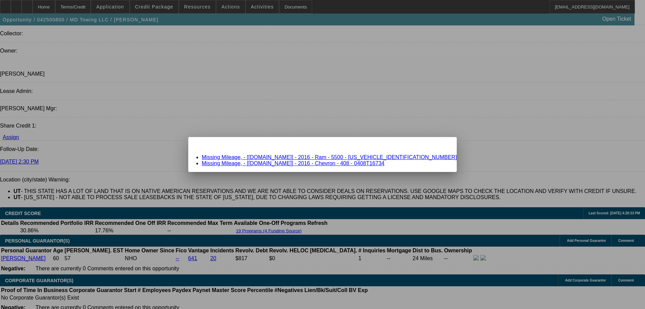
scroll to position [0, 0]
click at [387, 158] on link "Missing Mileage, - [Equip-Used.com] - 2016 - Ram - 5500 - 3C7WRMBL0GG317896" at bounding box center [329, 157] width 255 height 6
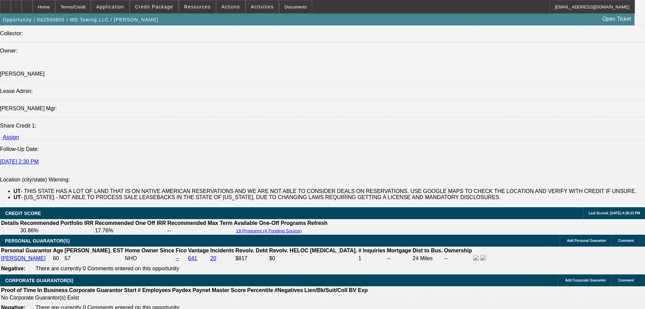
scroll to position [813, 0]
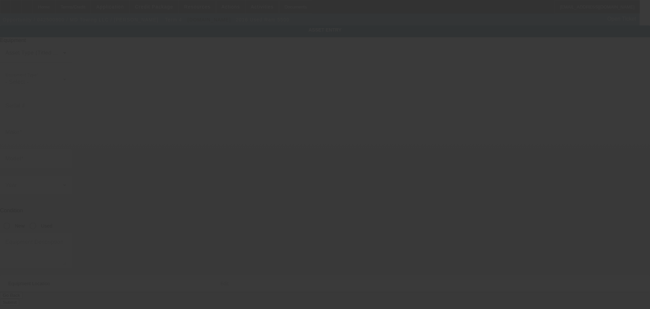
type input "3C7WRMBL0GG317896"
type input "Ram"
type input "5500"
radio input "true"
type textarea "Ram 5500"
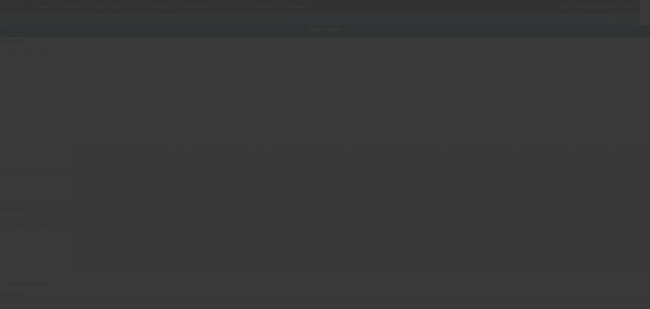
type input "910 S Redwood Rd"
type input "Salt Lake City"
type input "84104"
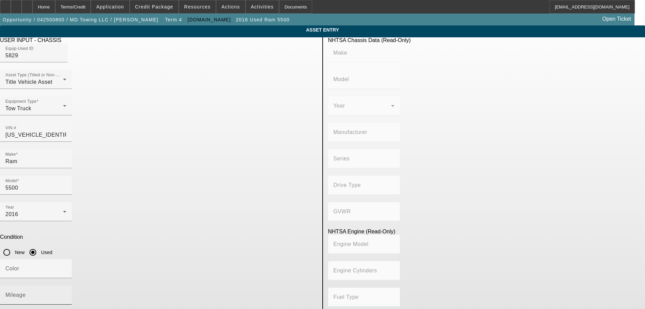
click at [66, 293] on input "Mileage" at bounding box center [35, 297] width 61 height 8
type input "133500"
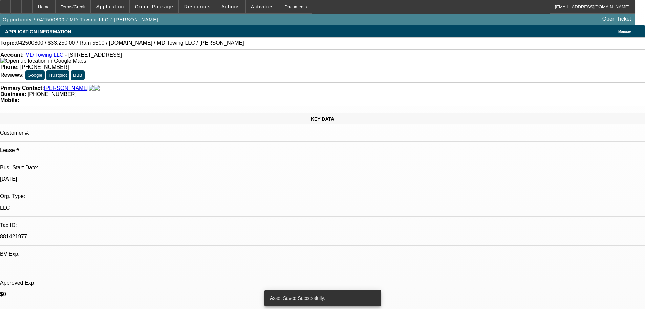
select select "0"
select select "2"
select select "0"
select select "6"
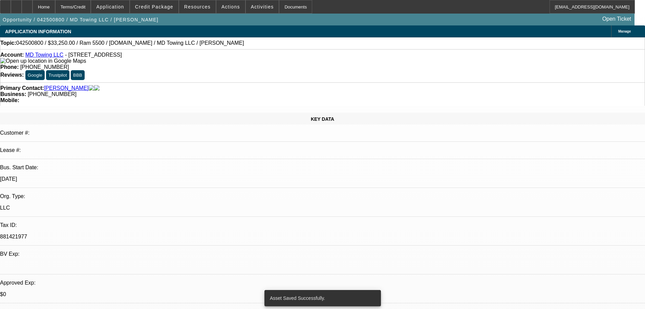
select select "0"
select select "2"
select select "0"
select select "6"
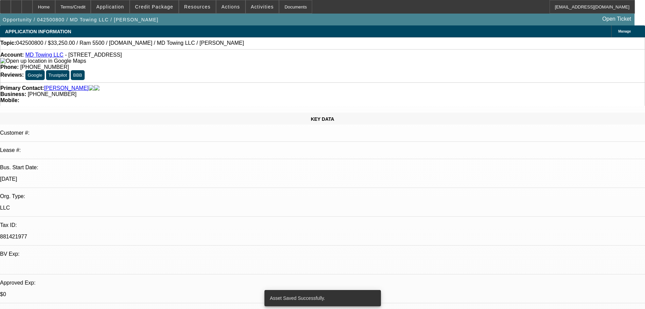
select select "0"
select select "2"
select select "0"
select select "6"
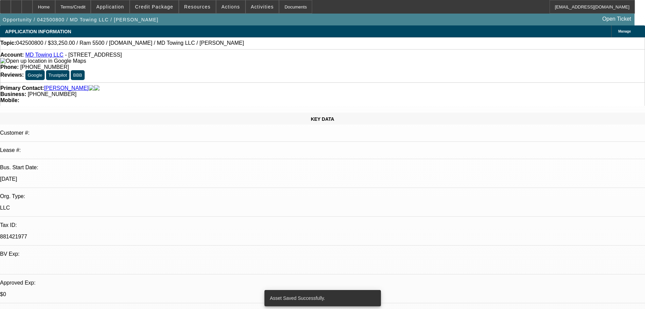
select select "0.1"
select select "2"
select select "0"
select select "6"
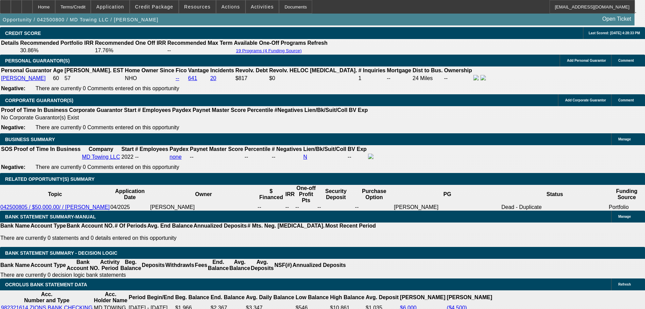
scroll to position [919, 0]
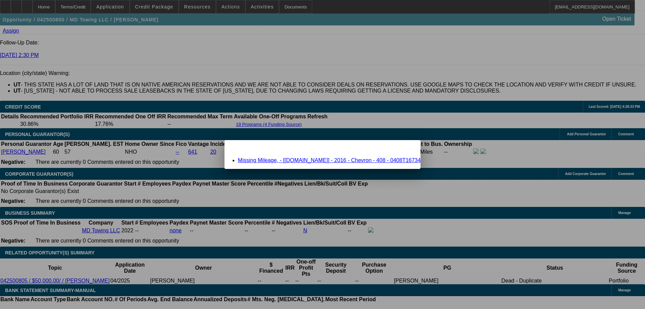
click at [332, 160] on link "Missing Mileage, - [Equip-Used.com] - 2016 - Chevron - 408 - 0408T16734" at bounding box center [329, 160] width 183 height 6
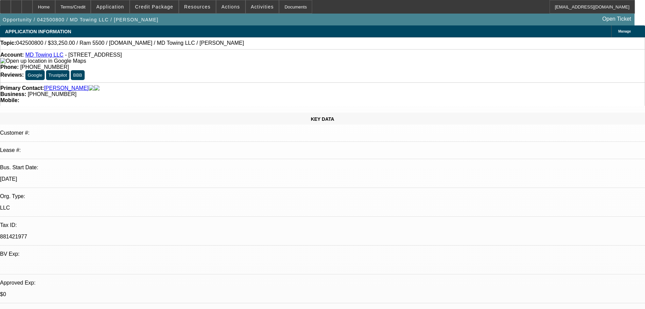
scroll to position [919, 0]
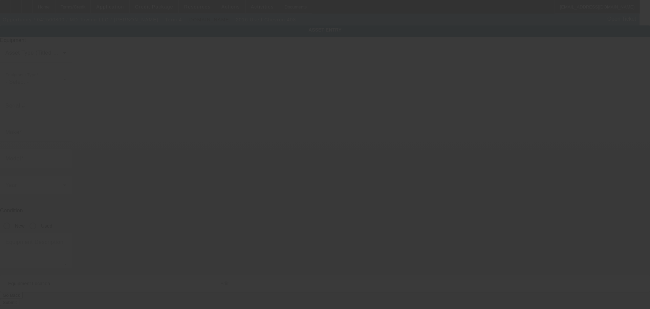
type input "0408T16734"
type input "Chevron"
type input "408"
radio input "true"
type textarea "Chevron 408"
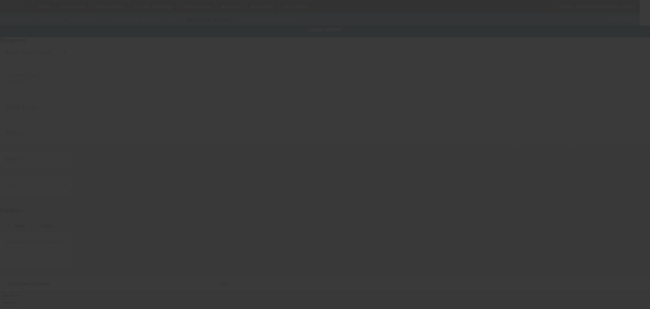
type input "910 S Redwood Rd"
type input "Salt Lake City"
type input "84104"
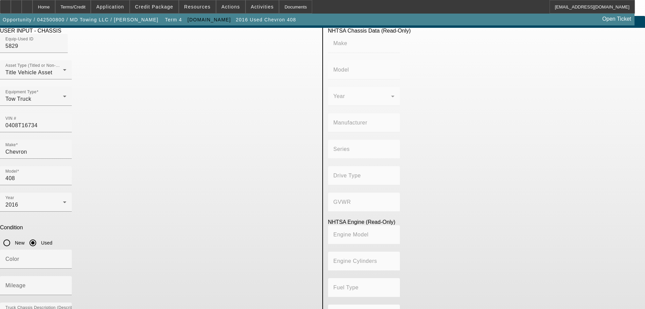
scroll to position [13, 0]
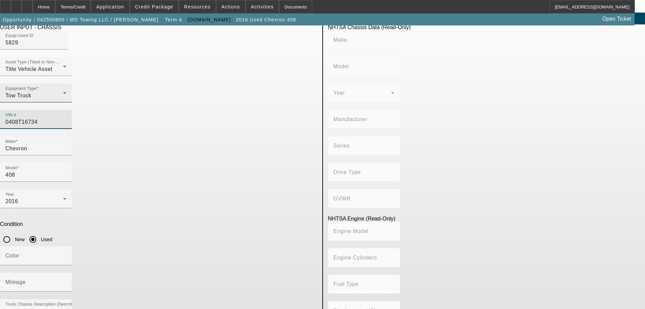
drag, startPoint x: 294, startPoint y: 107, endPoint x: 210, endPoint y: 110, distance: 84.7
click at [210, 110] on div "Asset Type (Titled or Non-Titled) Title Vehicle Asset Equipment Type Tow Truck …" at bounding box center [158, 96] width 317 height 79
paste input "3C7WRMBL0GG317896"
type input "3C7WRMBL0GG317896"
type input "RAM"
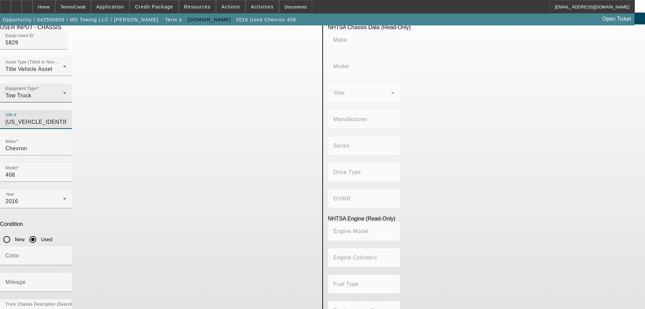
type input "5500"
type input "CHRYSLER DE MEXICO TOLUCA"
type input "4x2"
type input "Class 5: 16,001 - 19,500 lb (7,258 - 8,845 kg)"
type input "6"
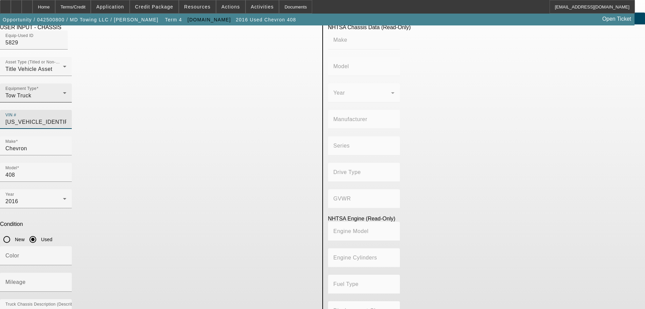
type input "Diesel"
type input "408.85908543470"
type input "6.7"
type input "3C7WRMBL0GG317896"
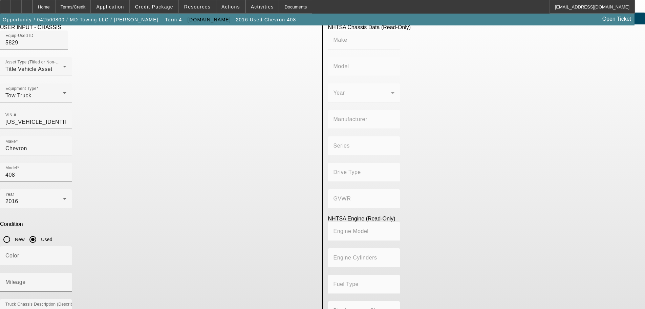
type input "RAM"
type input "5500"
type input "CHRYSLER DE MEXICO TOLUCA"
type input "4x2"
type input "Class 5: 16,001 - 19,500 lb (7,258 - 8,845 kg)"
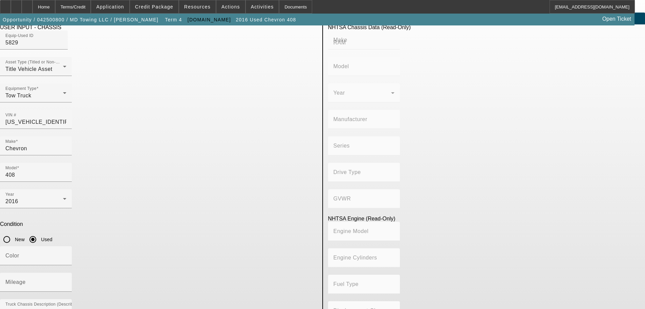
type input "6"
type input "Diesel"
type input "408.85908543470"
type input "6.7"
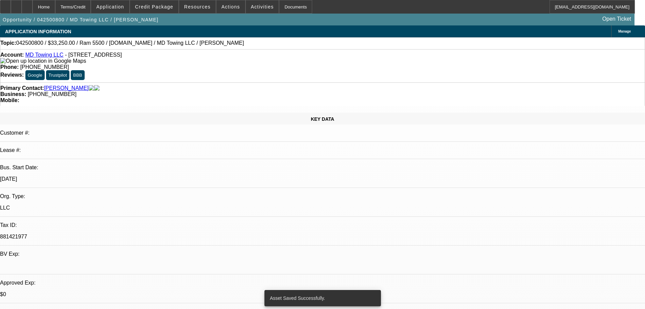
select select "0"
select select "2"
select select "0"
select select "6"
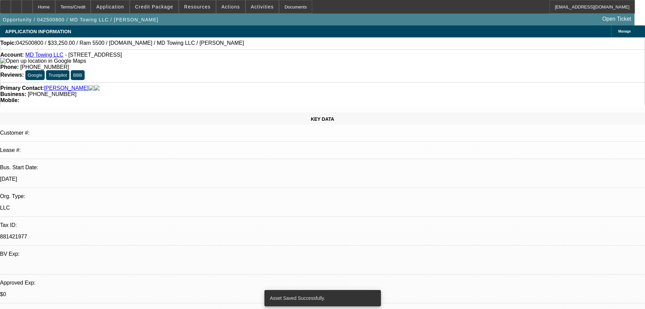
select select "0"
select select "2"
select select "0"
select select "6"
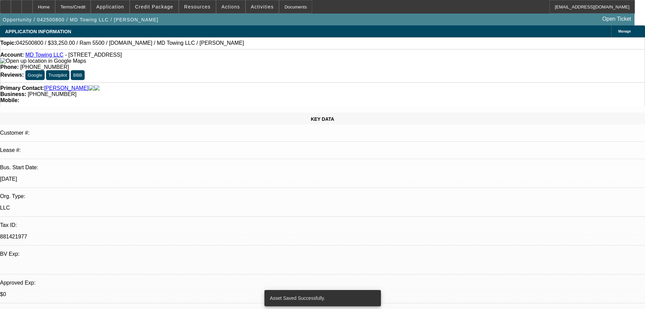
select select "0"
select select "2"
select select "0"
select select "6"
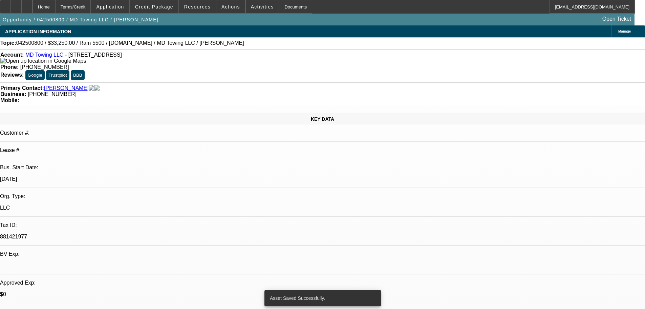
select select "0.1"
select select "2"
select select "0"
select select "6"
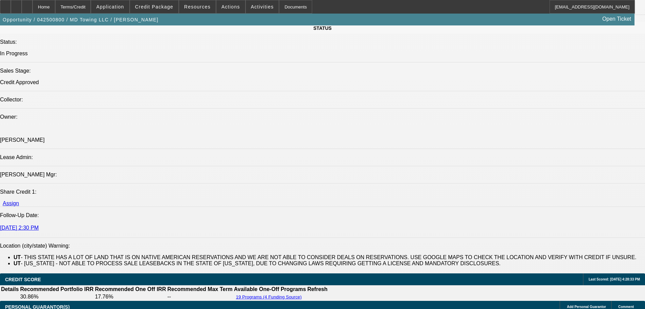
scroll to position [881, 0]
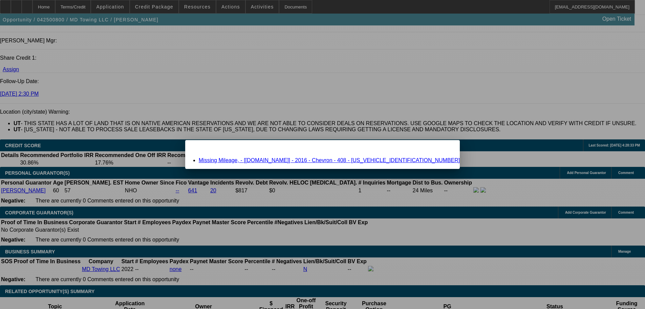
scroll to position [0, 0]
click at [308, 159] on link "Missing Mileage, - [Equip-Used.com] - 2016 - Chevron - 408 - 3C7WRMBL0GG317896" at bounding box center [329, 160] width 261 height 6
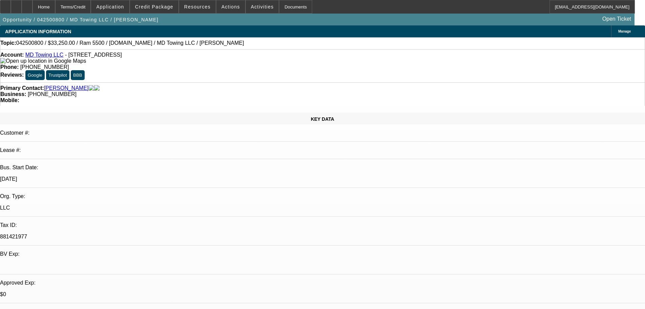
scroll to position [881, 0]
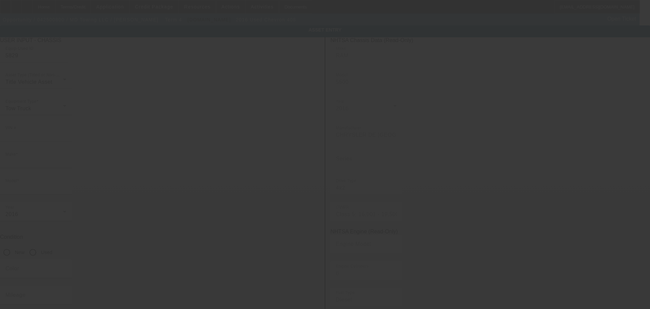
type input "3C7WRMBL0GG317896"
type input "Chevron"
type input "408"
radio input "true"
type textarea "Chevron 408"
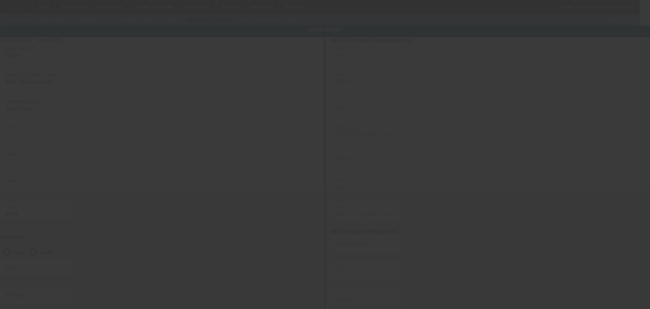
type input "910 S Redwood Rd"
type input "Salt Lake City"
type input "84104"
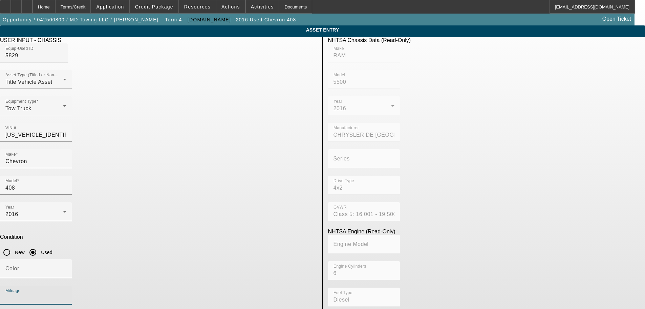
click at [66, 293] on input "Mileage" at bounding box center [35, 297] width 61 height 8
type input "133500"
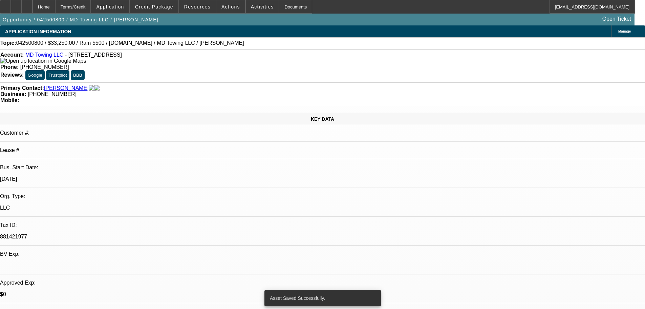
select select "0"
select select "2"
select select "0"
select select "6"
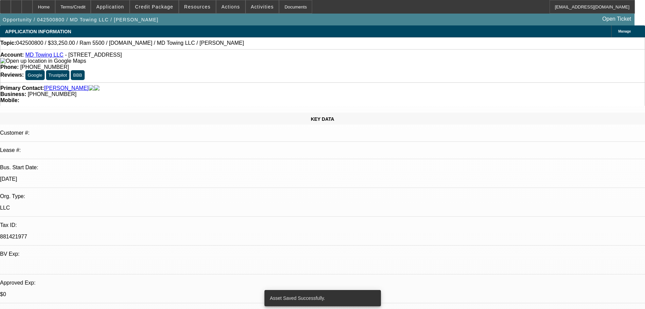
select select "0"
select select "2"
select select "0"
select select "6"
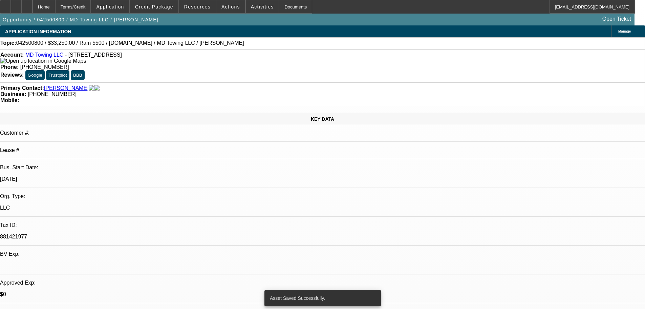
select select "0"
select select "2"
select select "0"
select select "6"
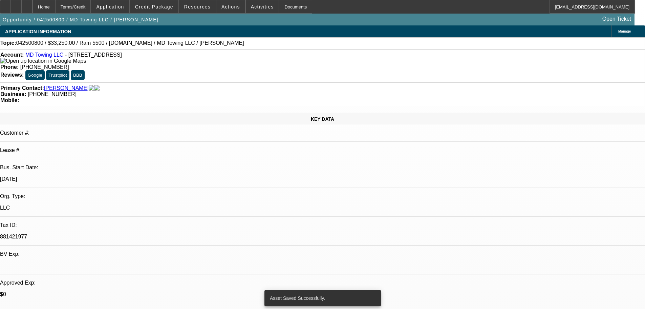
select select "0.1"
select select "2"
select select "0"
select select "6"
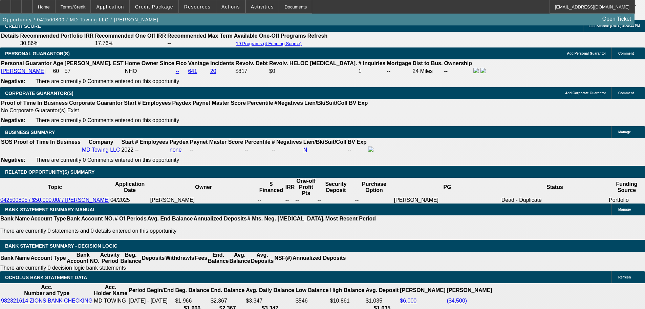
scroll to position [1016, 0]
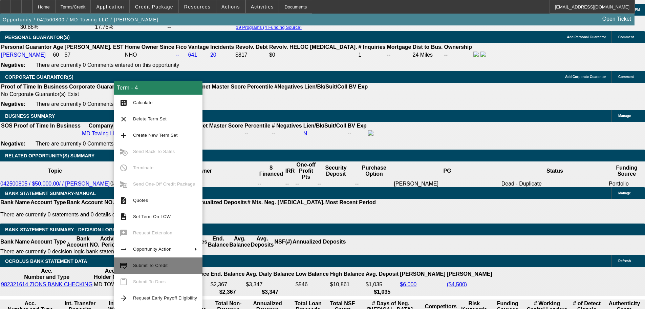
click at [156, 262] on span "Submit To Credit" at bounding box center [165, 265] width 64 height 8
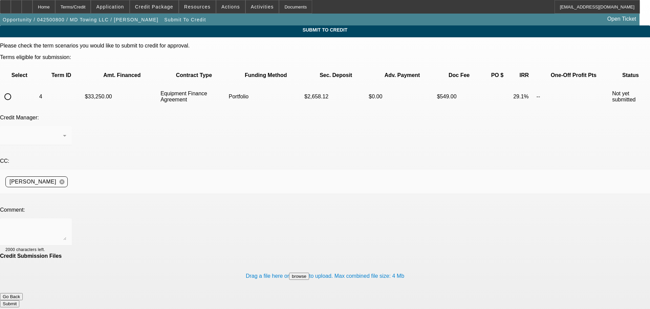
click at [15, 90] on input "radio" at bounding box center [8, 97] width 14 height 14
radio input "true"
click at [66, 224] on textarea at bounding box center [35, 232] width 61 height 16
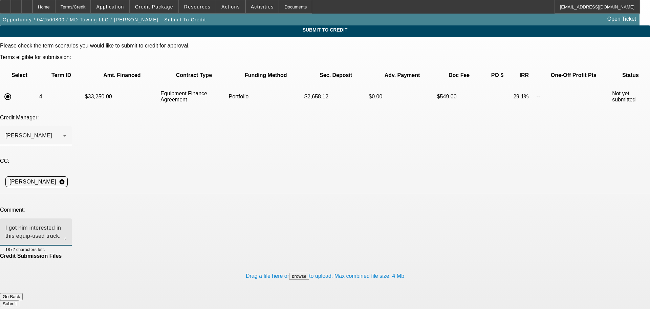
drag, startPoint x: 173, startPoint y: 164, endPoint x: 74, endPoint y: 163, distance: 98.9
click at [74, 207] on div "Comment: I got him interested in this equip-used truck. Matched money down perc…" at bounding box center [325, 230] width 650 height 46
click at [66, 224] on textarea "He's considering this EU truck. Matched money down percentage of pre-approval. …" at bounding box center [35, 232] width 61 height 16
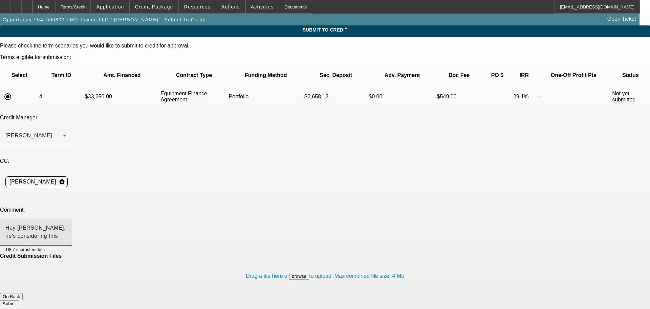
type textarea "Hey George, he's considering this EU truck. Matched money down percentage of pr…"
click at [19, 300] on button "Submit" at bounding box center [9, 303] width 19 height 7
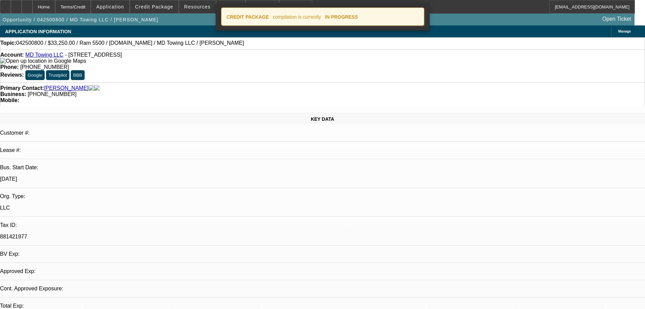
select select "0"
select select "2"
select select "0"
select select "6"
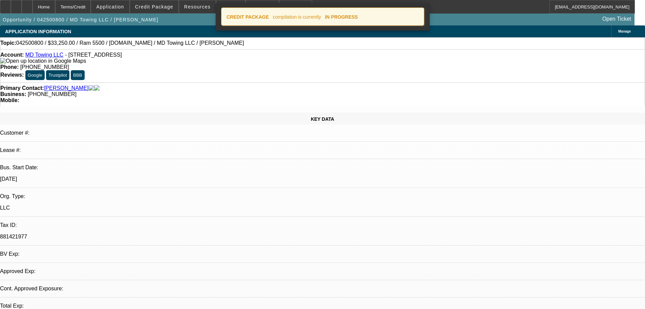
select select "0"
select select "2"
select select "0"
select select "6"
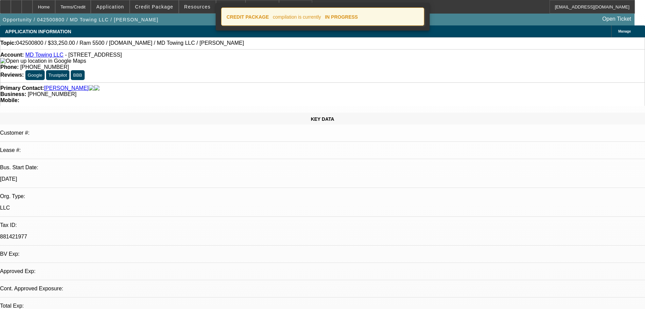
select select "0"
select select "2"
select select "0"
select select "6"
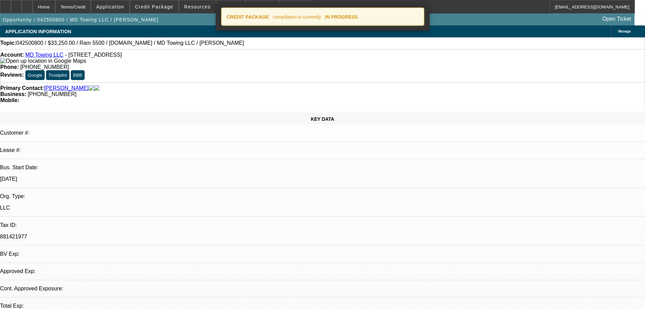
select select "0.1"
select select "2"
select select "0"
select select "6"
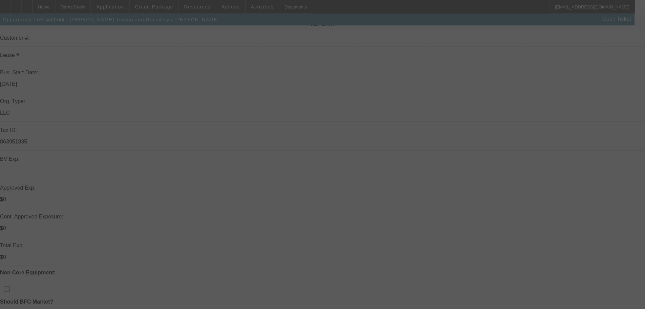
scroll to position [136, 0]
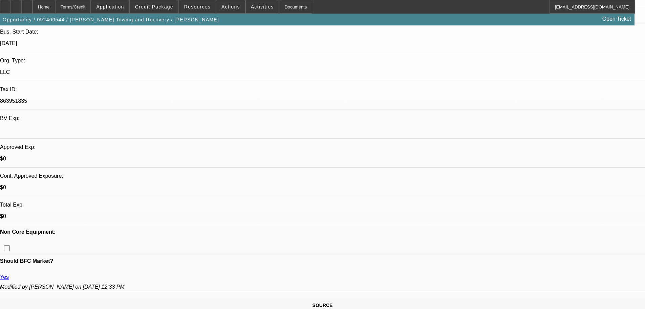
select select "0"
select select "0.1"
select select "4"
select select "0"
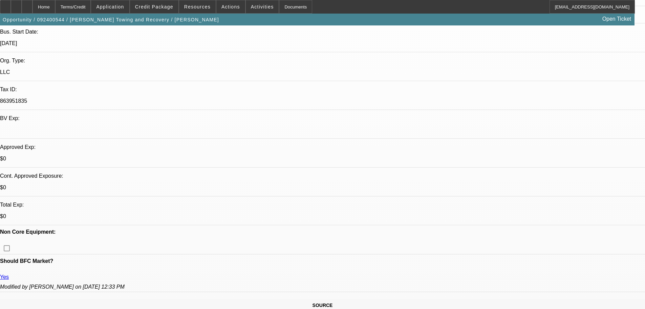
select select "0"
select select "0.1"
select select "4"
select select "0"
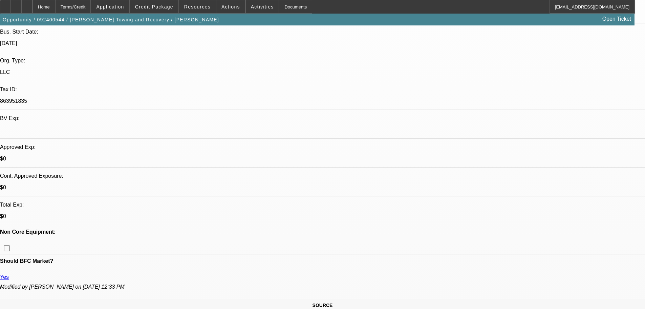
select select "0.1"
select select "4"
select select "0"
select select "0.1"
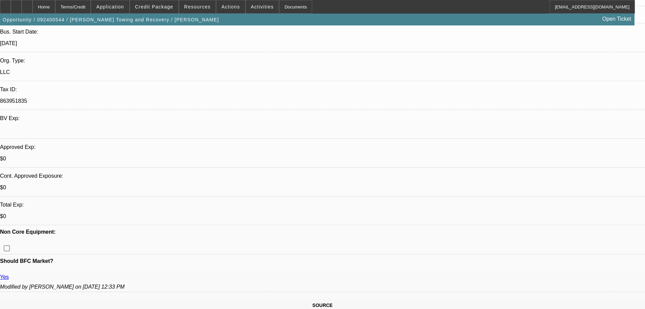
select select "4"
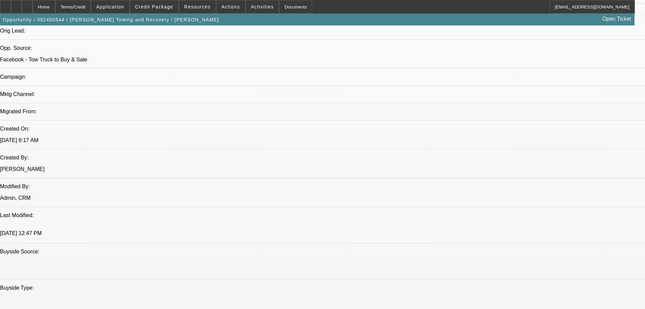
scroll to position [445, 0]
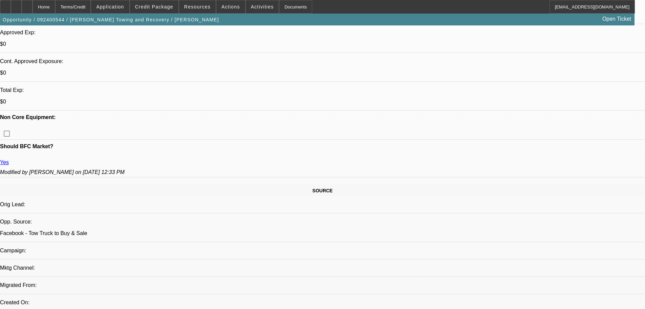
scroll to position [174, 0]
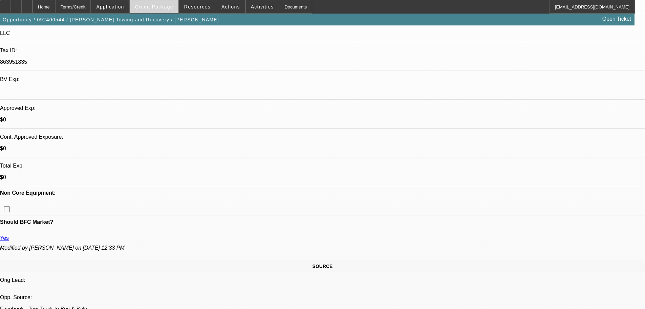
click at [156, 10] on span at bounding box center [154, 7] width 48 height 16
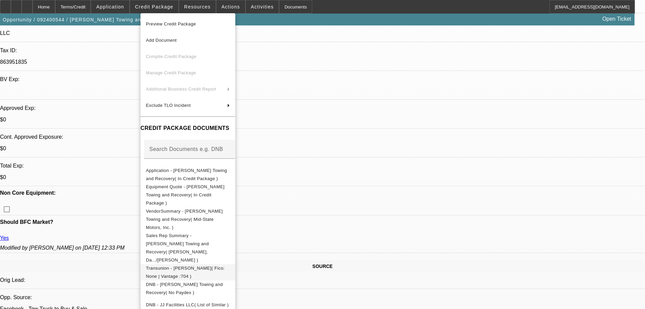
scroll to position [136, 0]
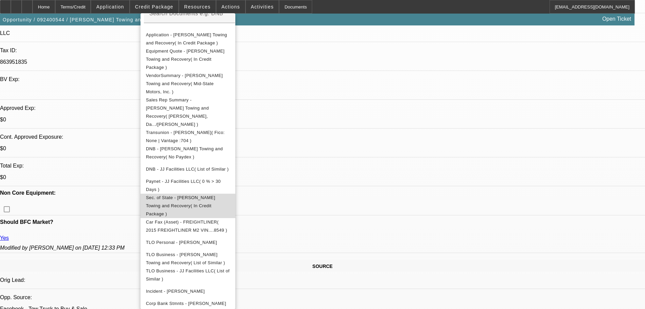
click at [212, 195] on span "Sec. of State - [PERSON_NAME] Towing and Recovery( In Credit Package )" at bounding box center [180, 205] width 69 height 21
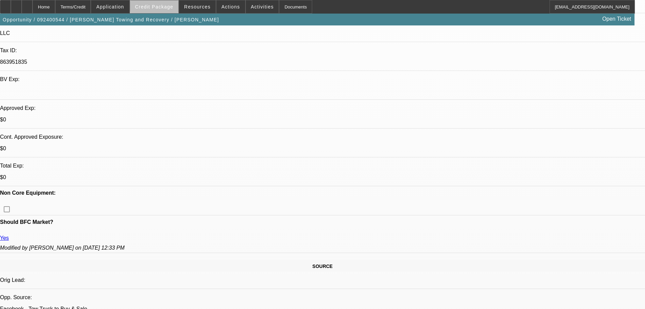
click at [173, 7] on span "Credit Package" at bounding box center [154, 6] width 38 height 5
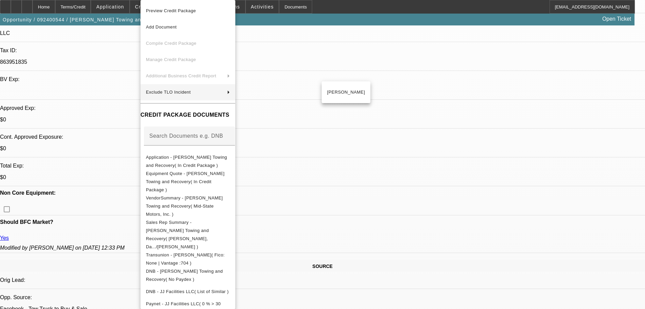
click at [74, 51] on div at bounding box center [322, 154] width 645 height 309
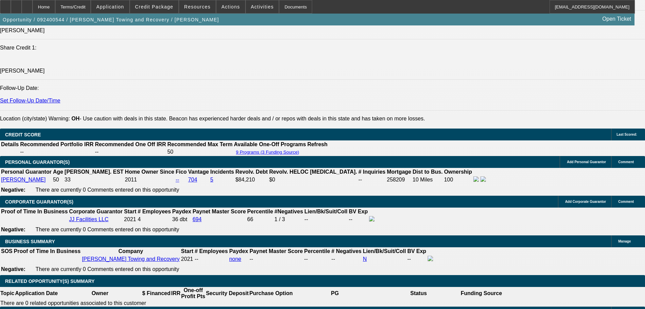
scroll to position [813, 0]
